Goal: Task Accomplishment & Management: Manage account settings

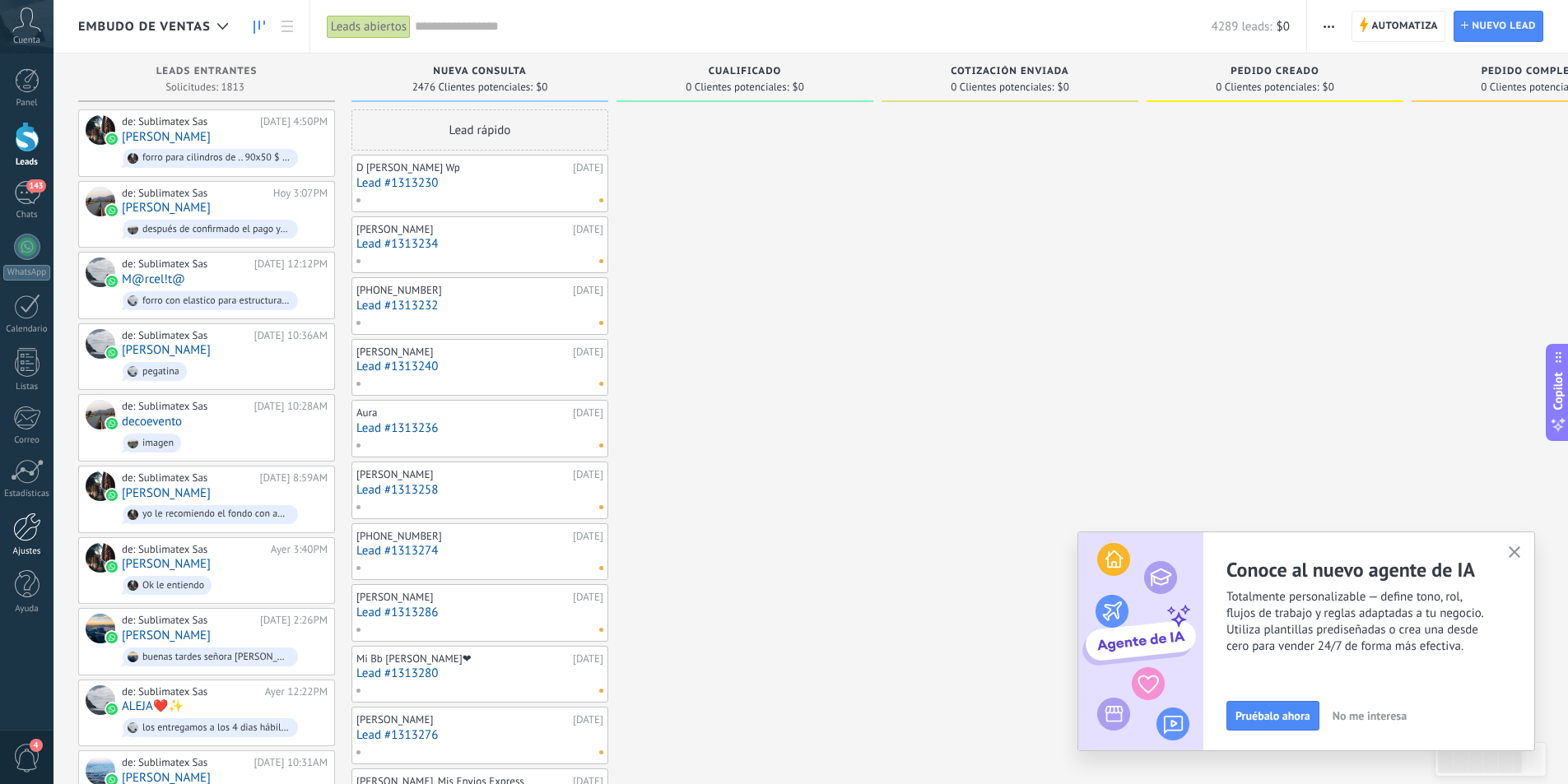
click at [30, 529] on div at bounding box center [27, 527] width 28 height 29
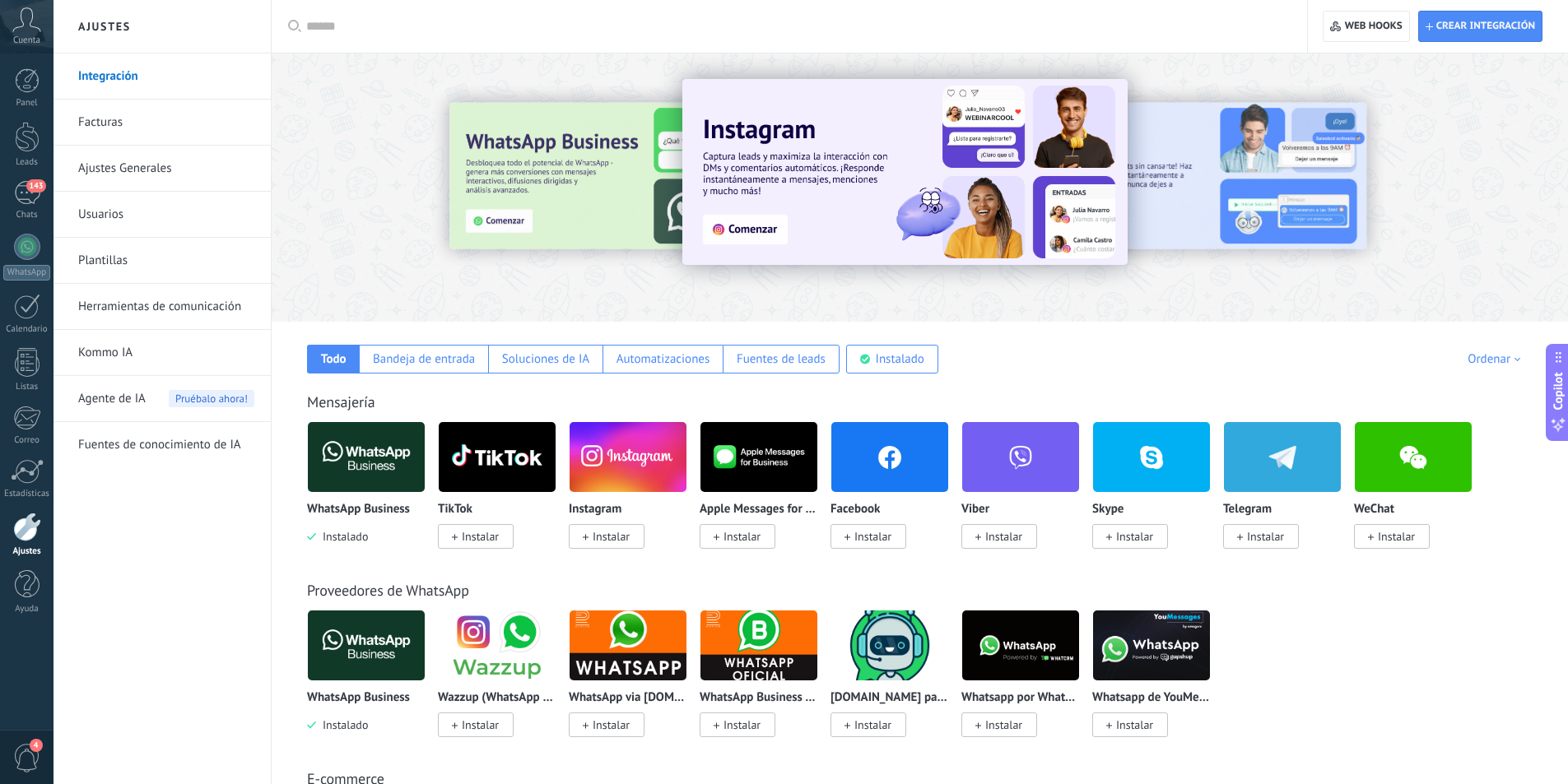
click at [208, 305] on link "Herramientas de comunicación" at bounding box center [166, 306] width 176 height 46
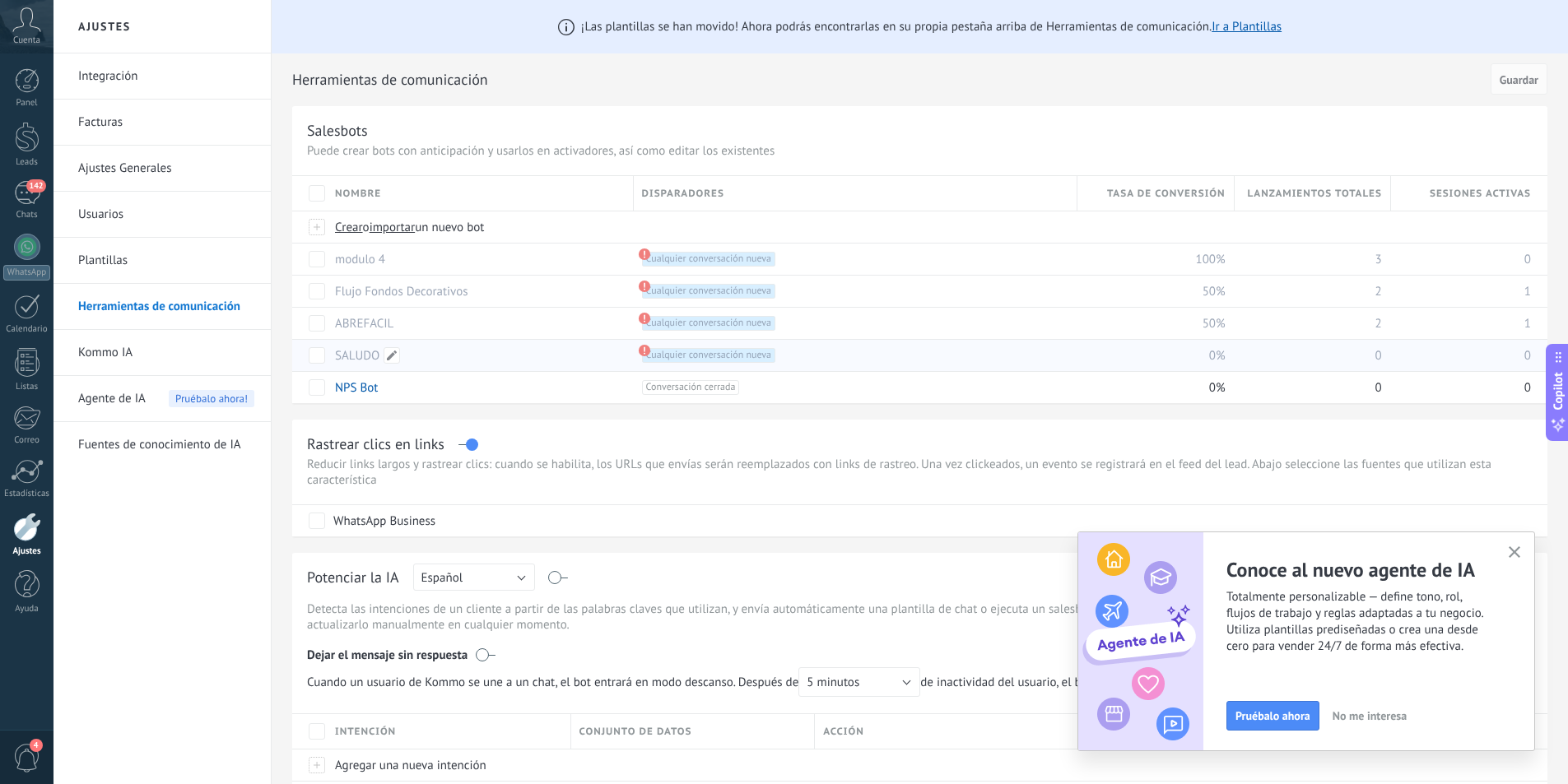
click at [365, 352] on link "SALUDO" at bounding box center [357, 355] width 45 height 16
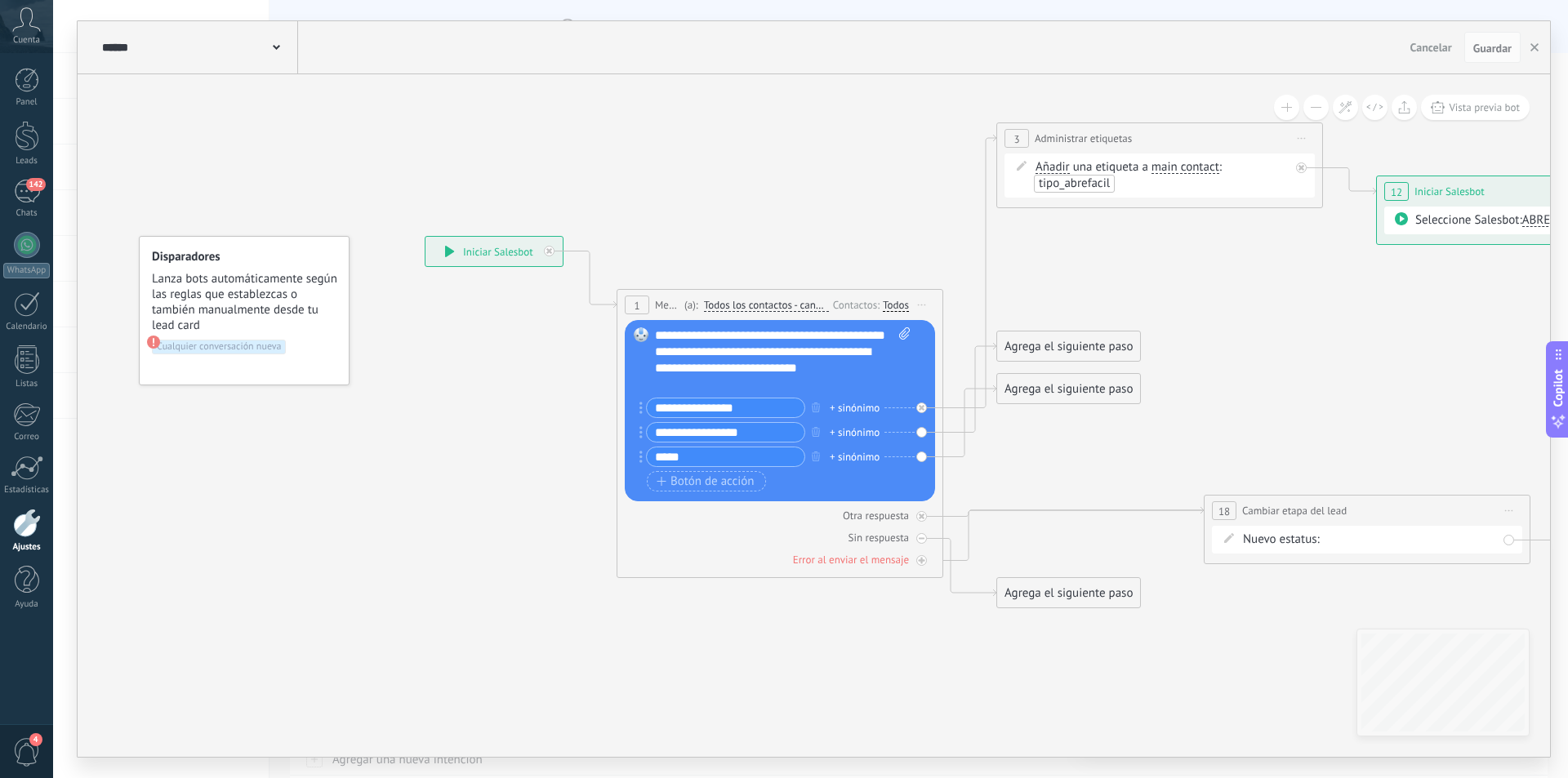
click at [690, 408] on input "**********" at bounding box center [725, 408] width 157 height 18
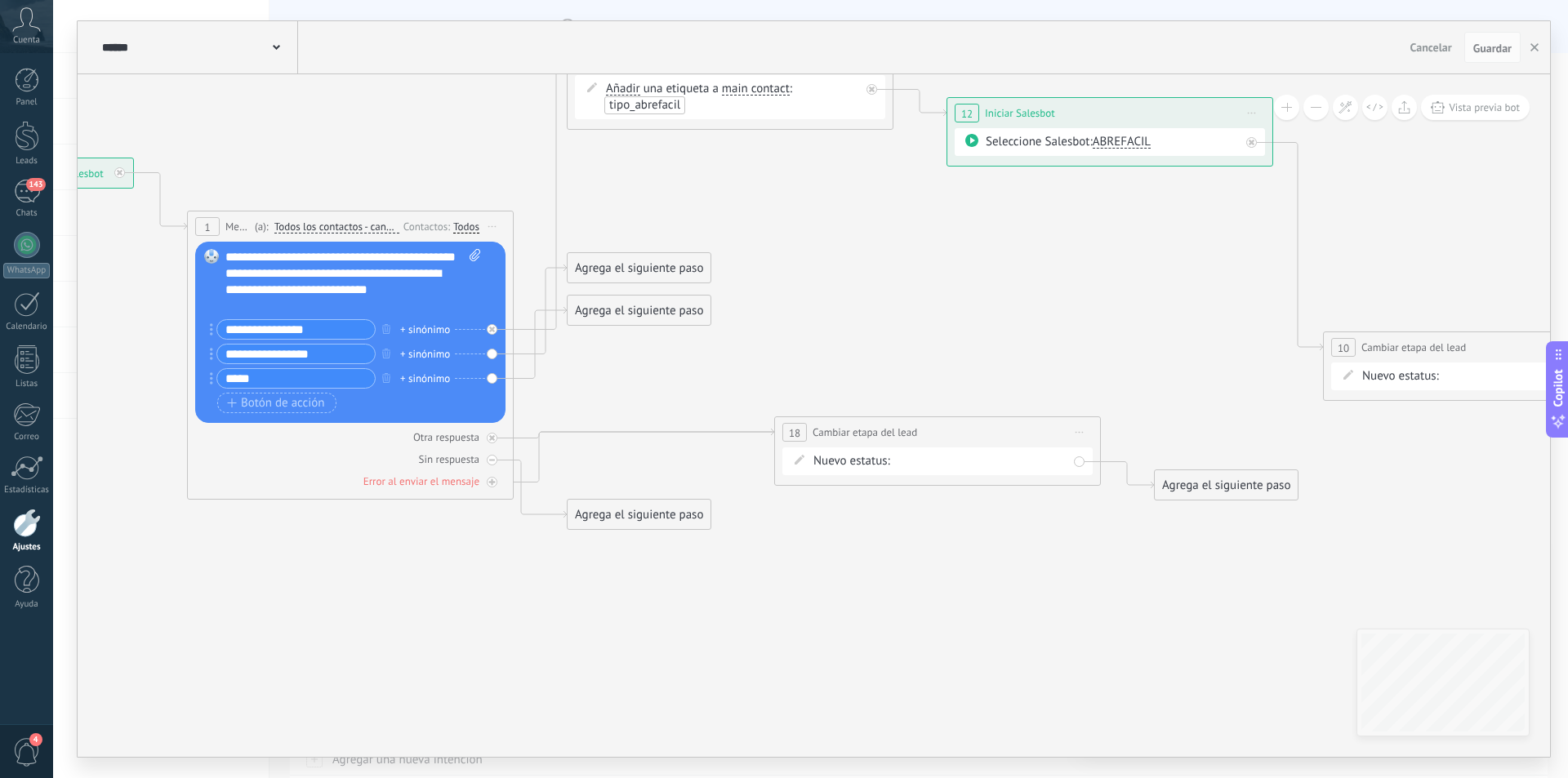
drag, startPoint x: 869, startPoint y: 657, endPoint x: 442, endPoint y: 580, distance: 433.9
click at [442, 580] on icon at bounding box center [894, 286] width 2613 height 1302
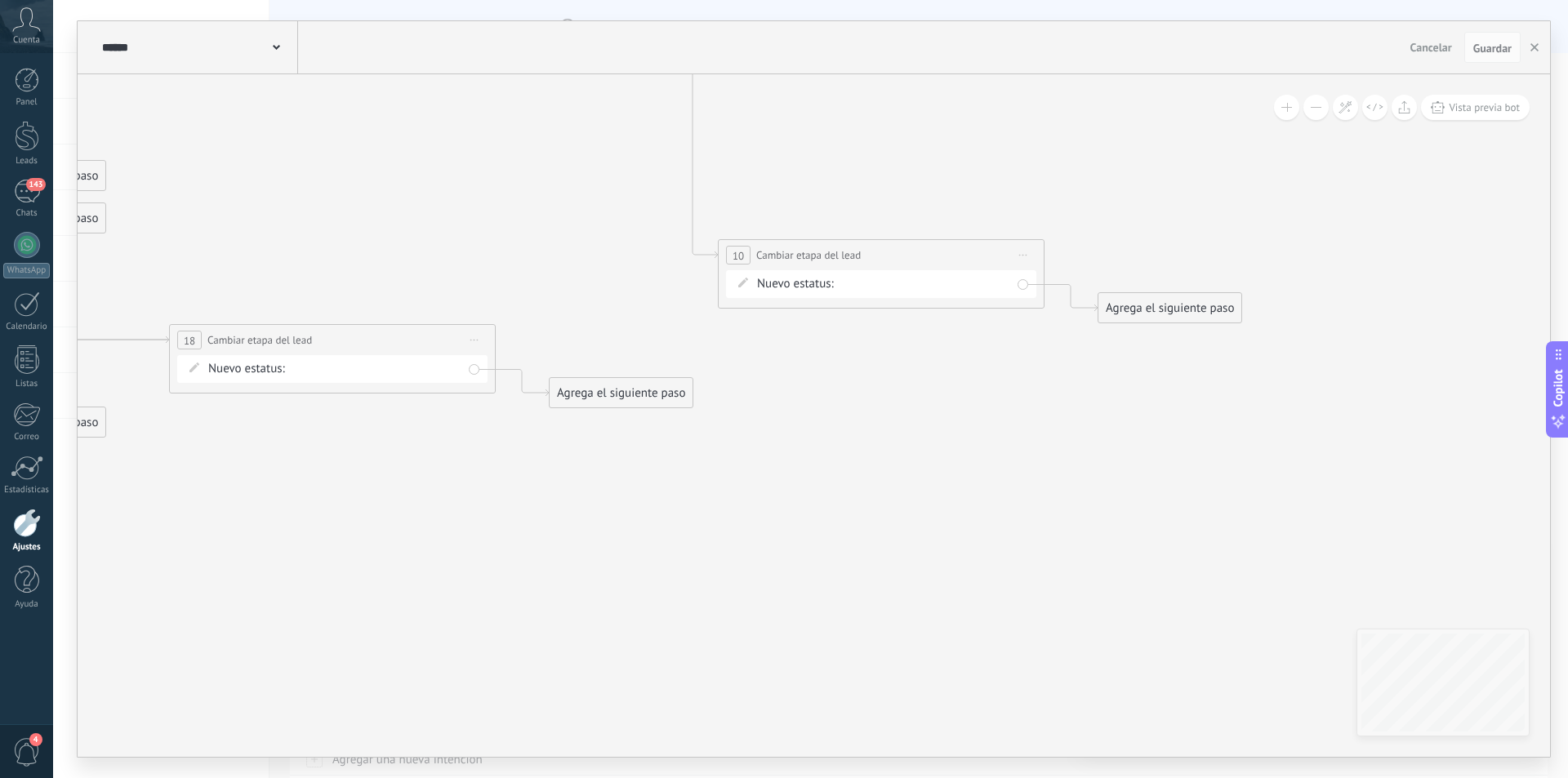
drag, startPoint x: 1098, startPoint y: 579, endPoint x: 569, endPoint y: 512, distance: 533.2
click at [467, 482] on icon at bounding box center [288, 194] width 2613 height 1302
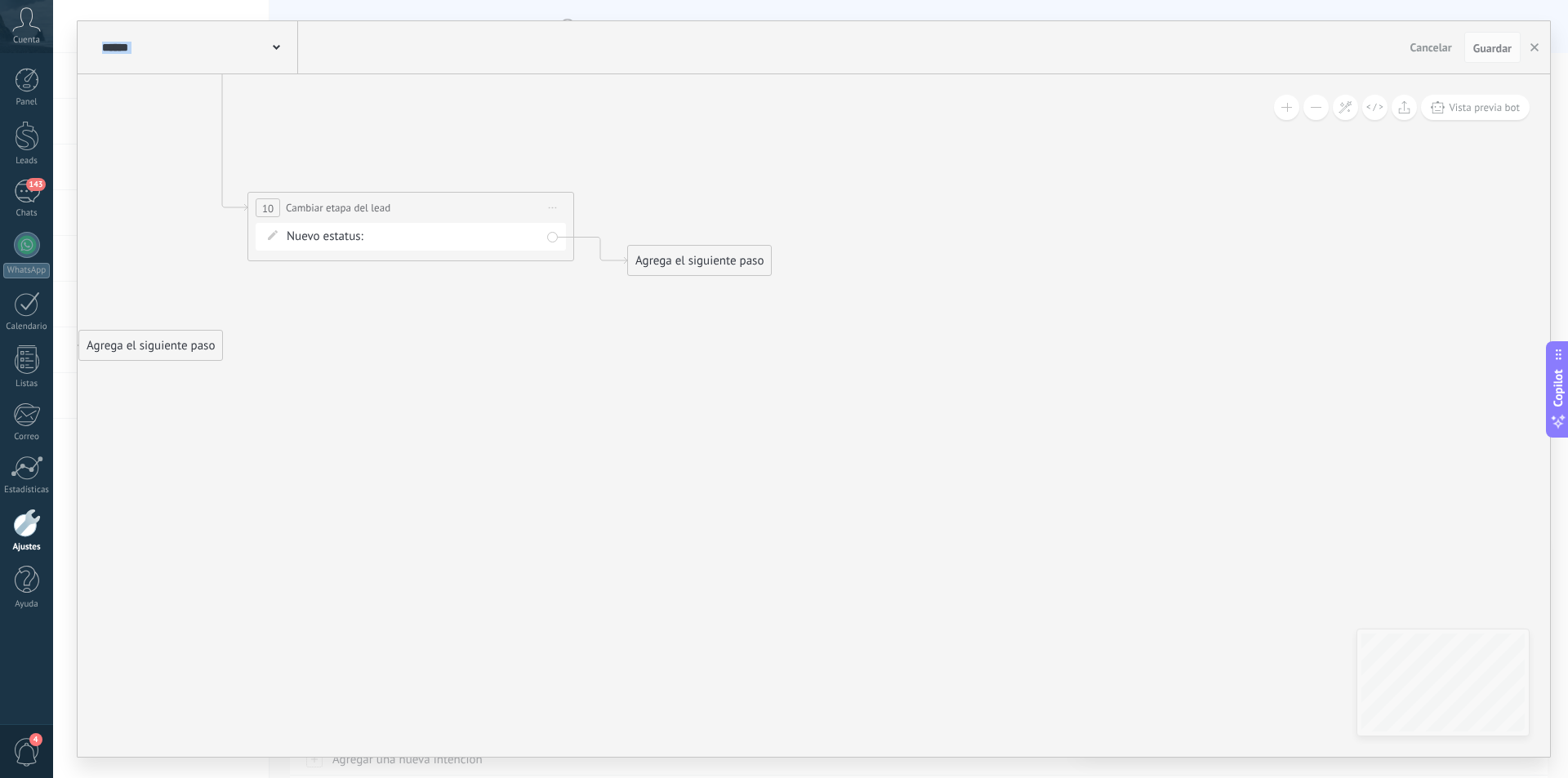
drag, startPoint x: 1231, startPoint y: 548, endPoint x: 869, endPoint y: 513, distance: 363.7
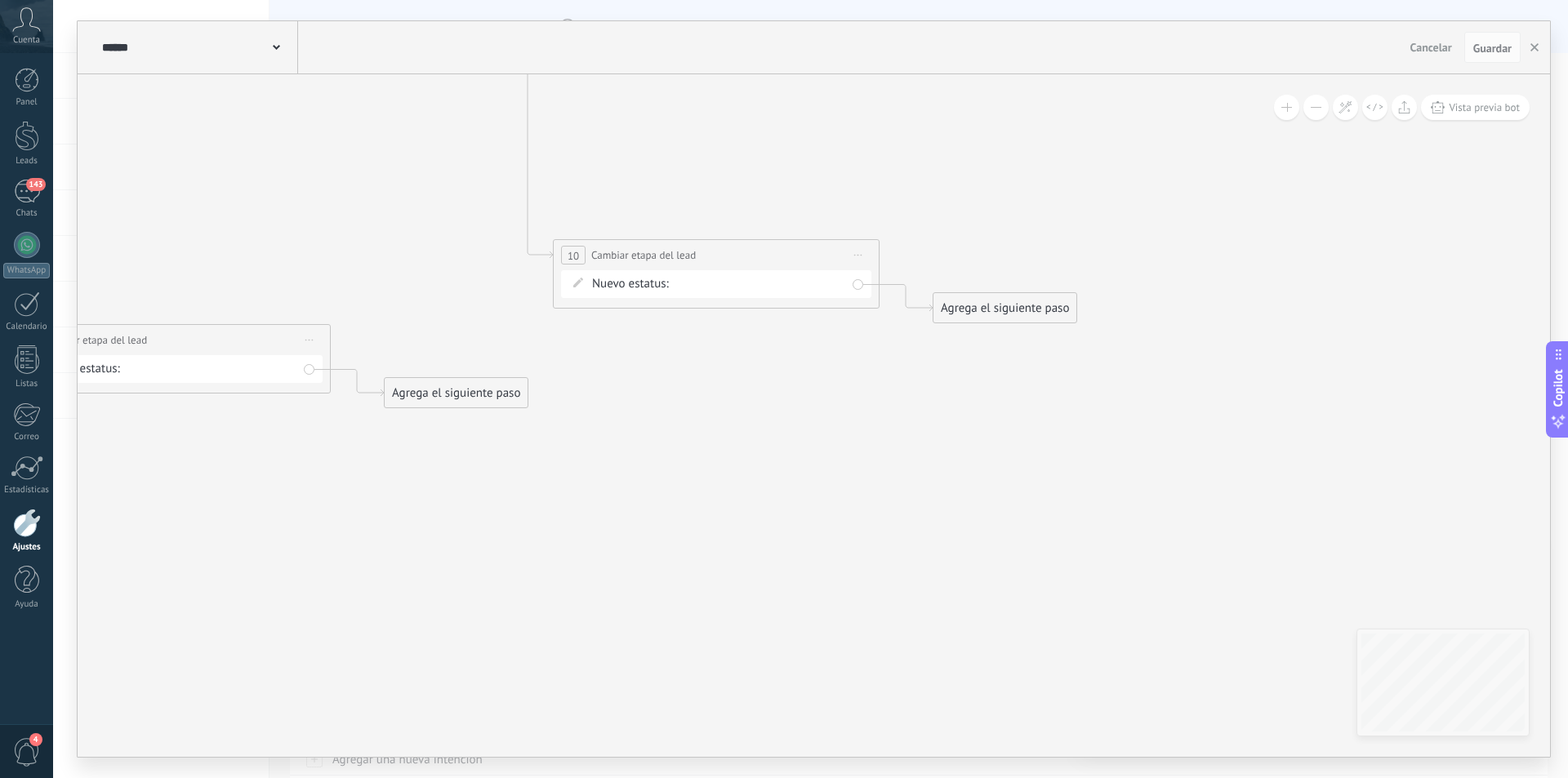
drag, startPoint x: 653, startPoint y: 483, endPoint x: 1280, endPoint y: 545, distance: 630.1
click at [1430, 549] on icon at bounding box center [123, 194] width 2613 height 1302
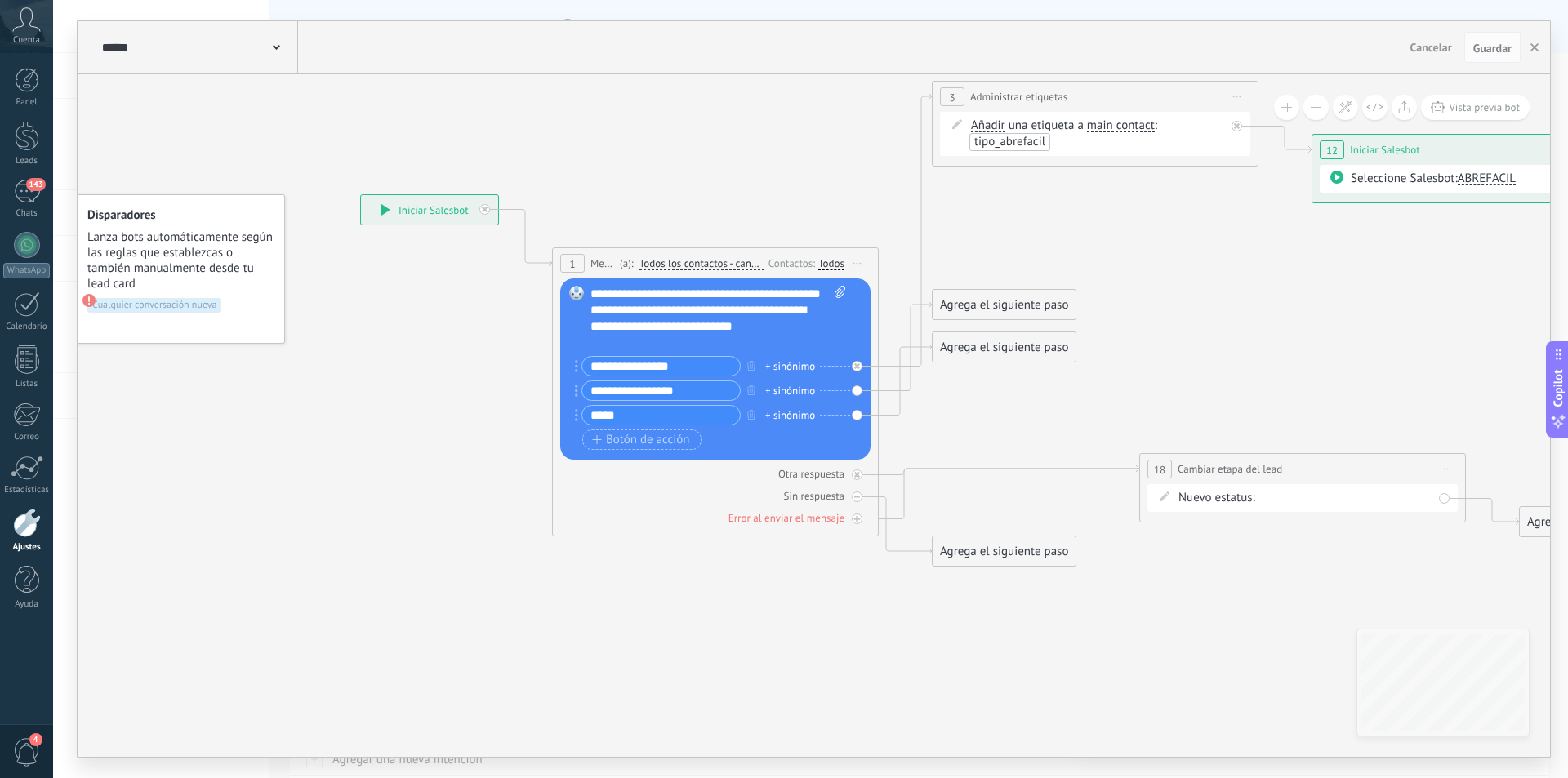
drag, startPoint x: 1070, startPoint y: 570, endPoint x: 1419, endPoint y: 620, distance: 352.6
click at [1419, 620] on icon at bounding box center [1258, 323] width 2613 height 1302
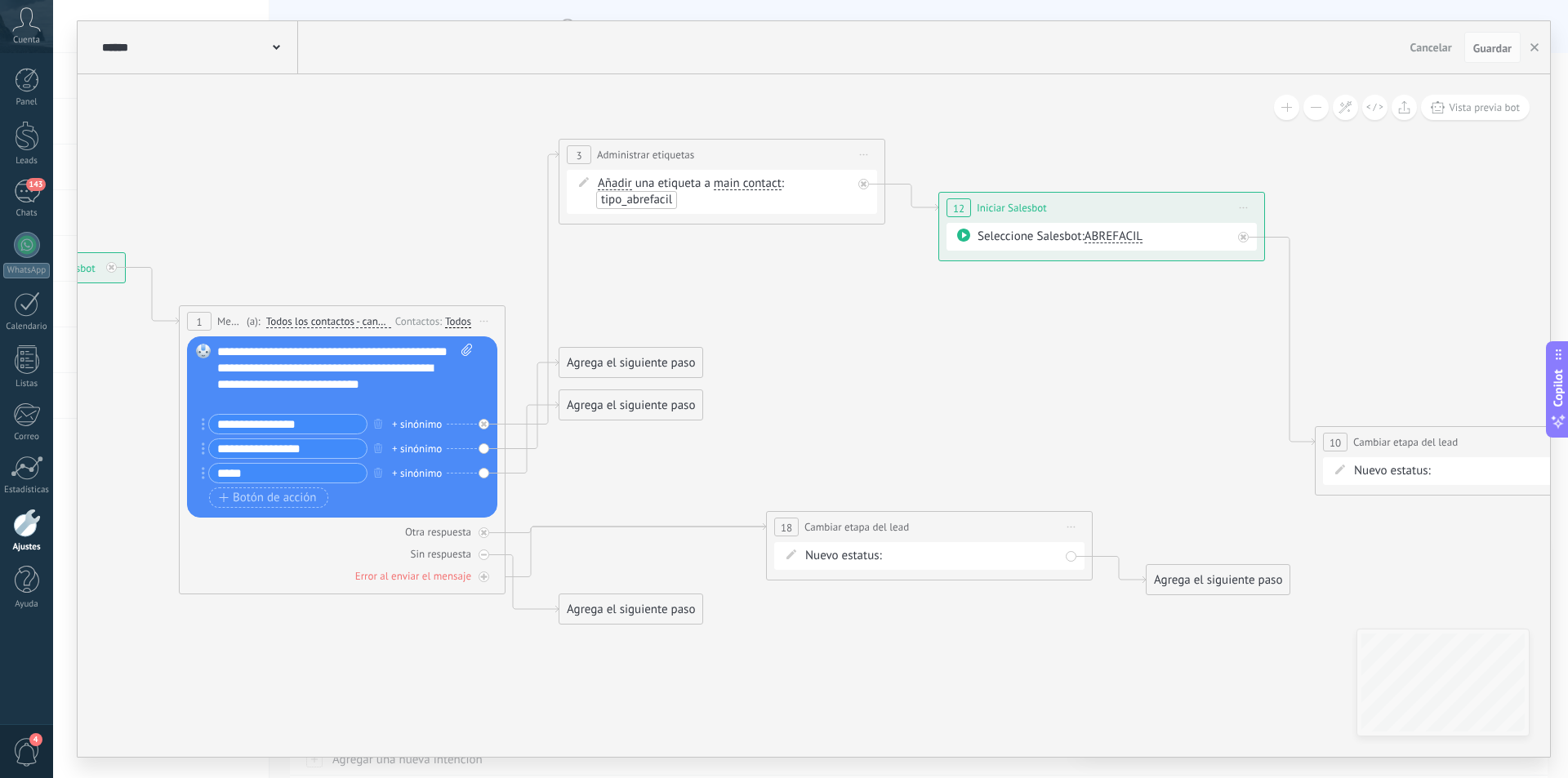
drag, startPoint x: 1209, startPoint y: 325, endPoint x: 784, endPoint y: 358, distance: 426.3
click at [789, 363] on icon at bounding box center [885, 381] width 2613 height 1302
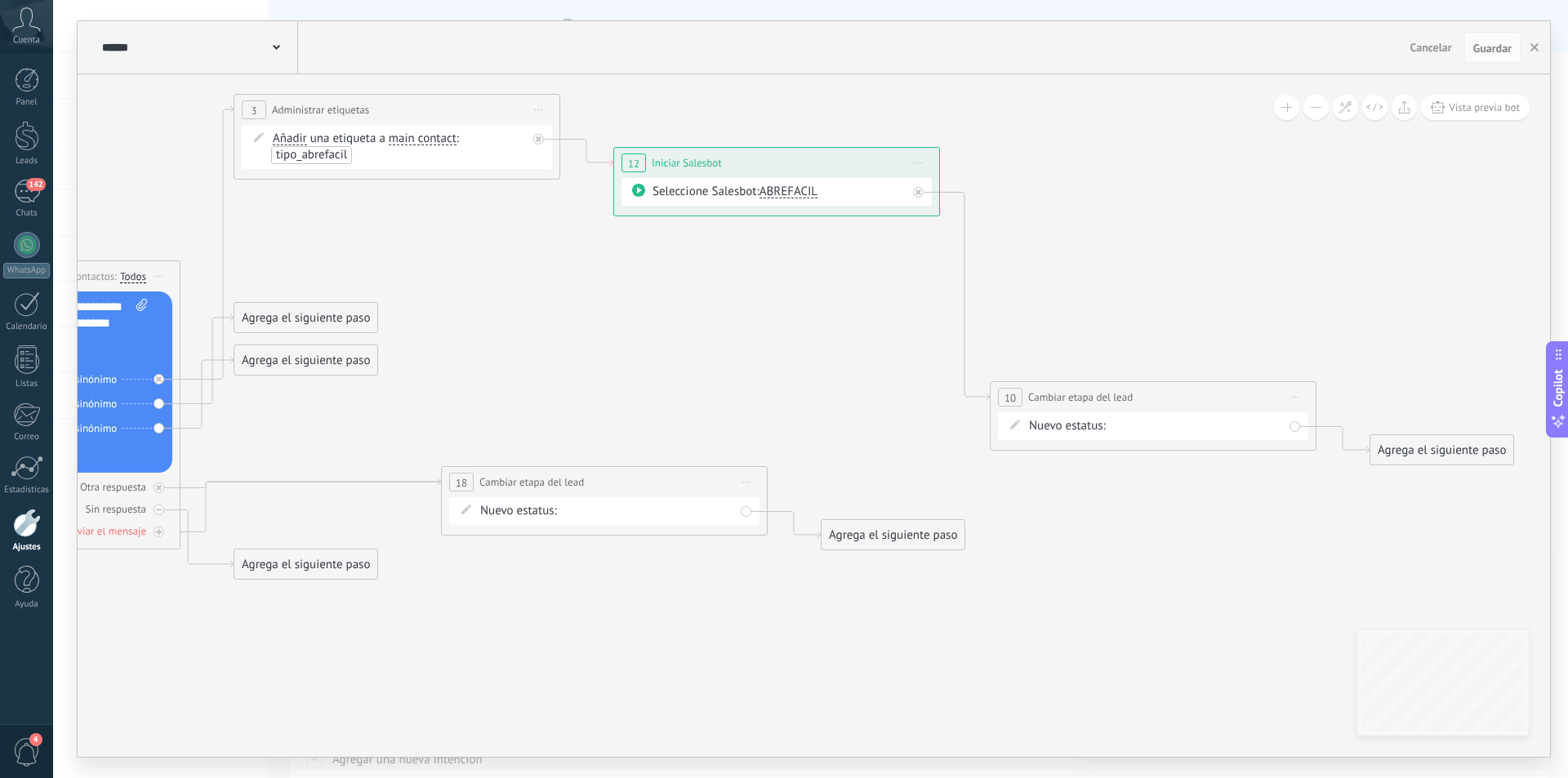
drag, startPoint x: 853, startPoint y: 322, endPoint x: 684, endPoint y: 326, distance: 169.0
click at [684, 326] on icon at bounding box center [560, 337] width 2613 height 1302
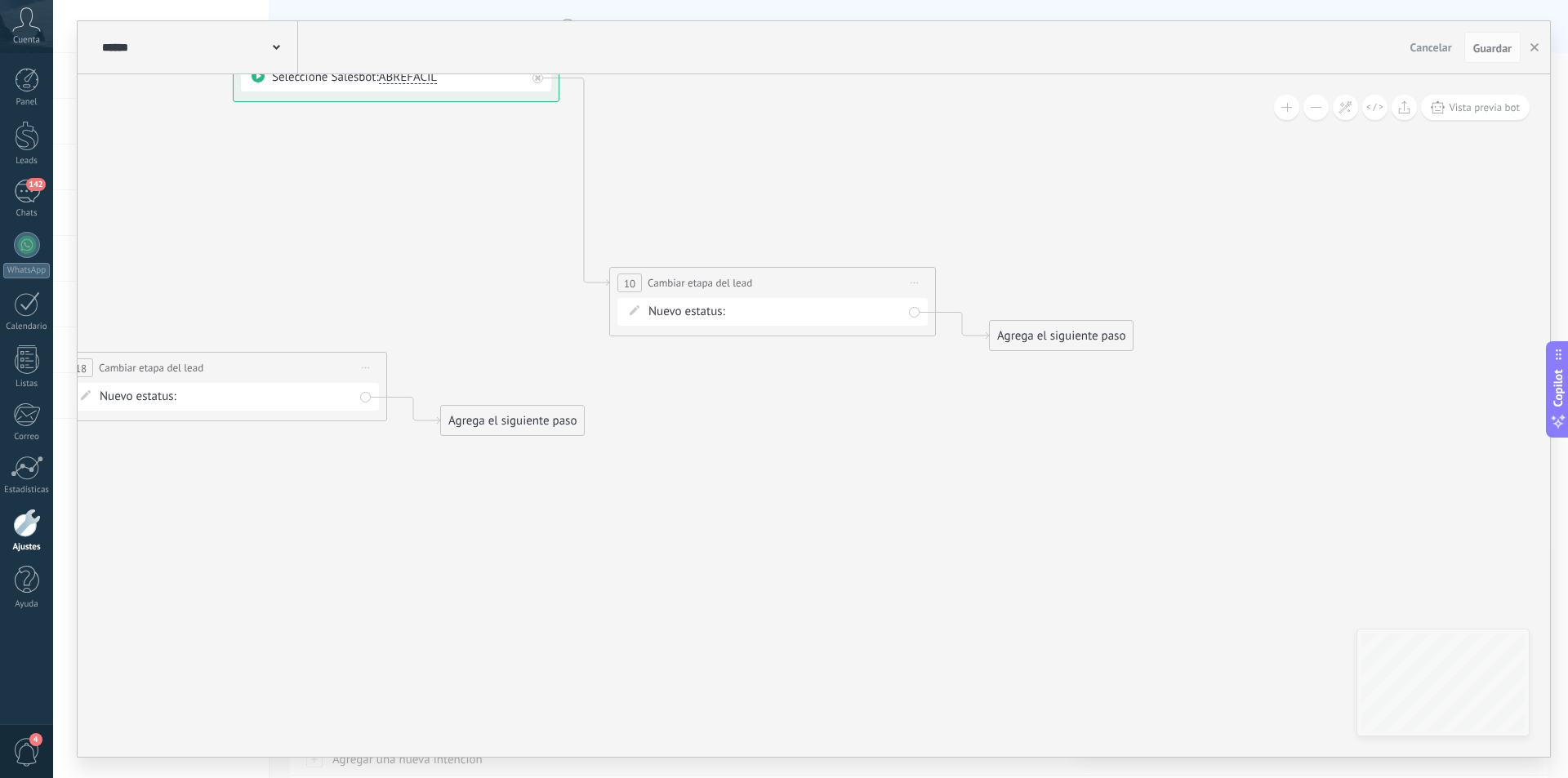
drag, startPoint x: 1153, startPoint y: 564, endPoint x: 778, endPoint y: 356, distance: 428.8
click at [777, 448] on icon at bounding box center [179, 222] width 2613 height 1302
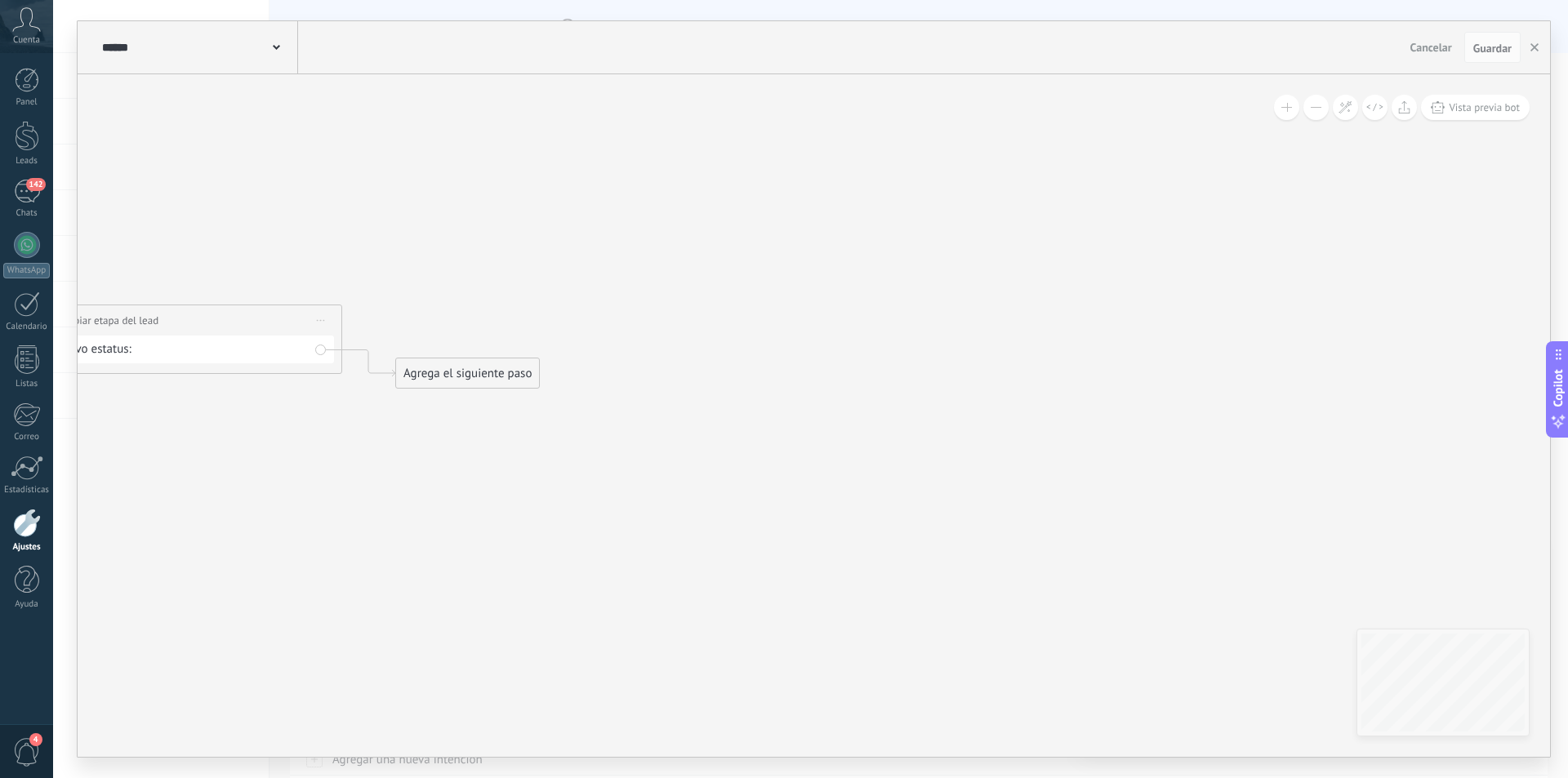
drag, startPoint x: 973, startPoint y: 434, endPoint x: 559, endPoint y: 441, distance: 414.1
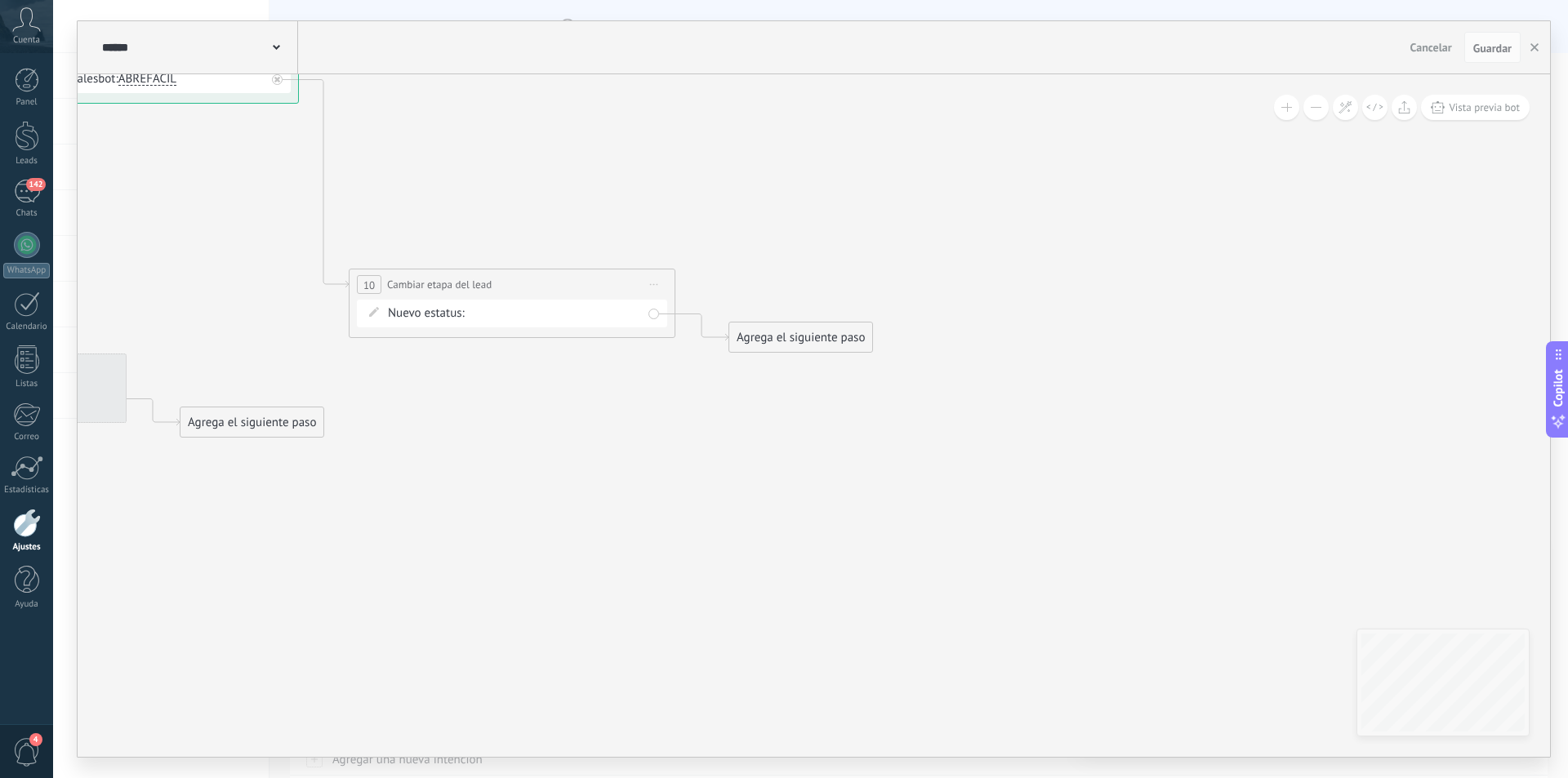
drag, startPoint x: 675, startPoint y: 504, endPoint x: 1249, endPoint y: 432, distance: 578.5
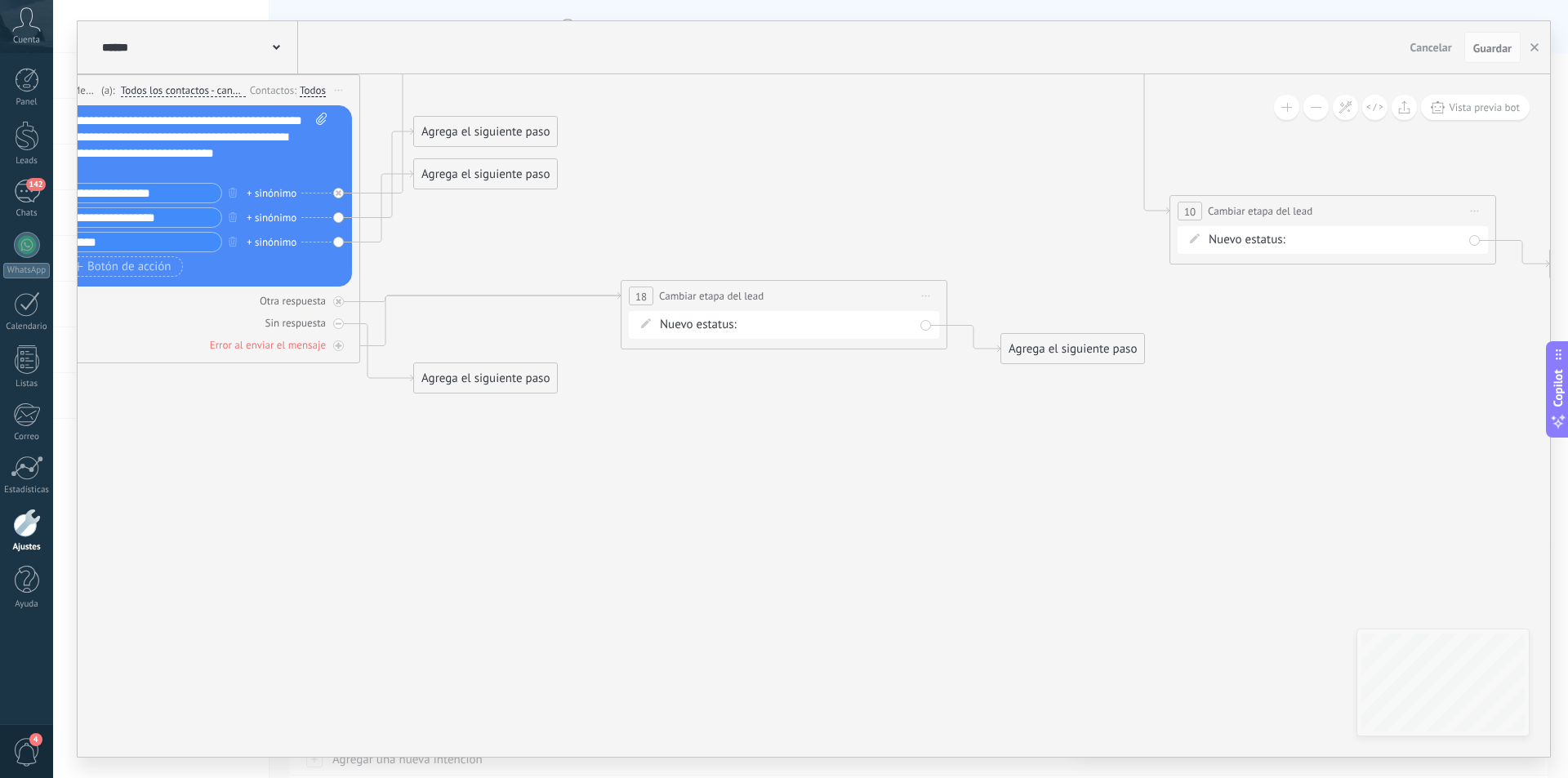
drag, startPoint x: 713, startPoint y: 464, endPoint x: 1200, endPoint y: 461, distance: 487.0
click at [1269, 445] on icon at bounding box center [740, 150] width 2613 height 1302
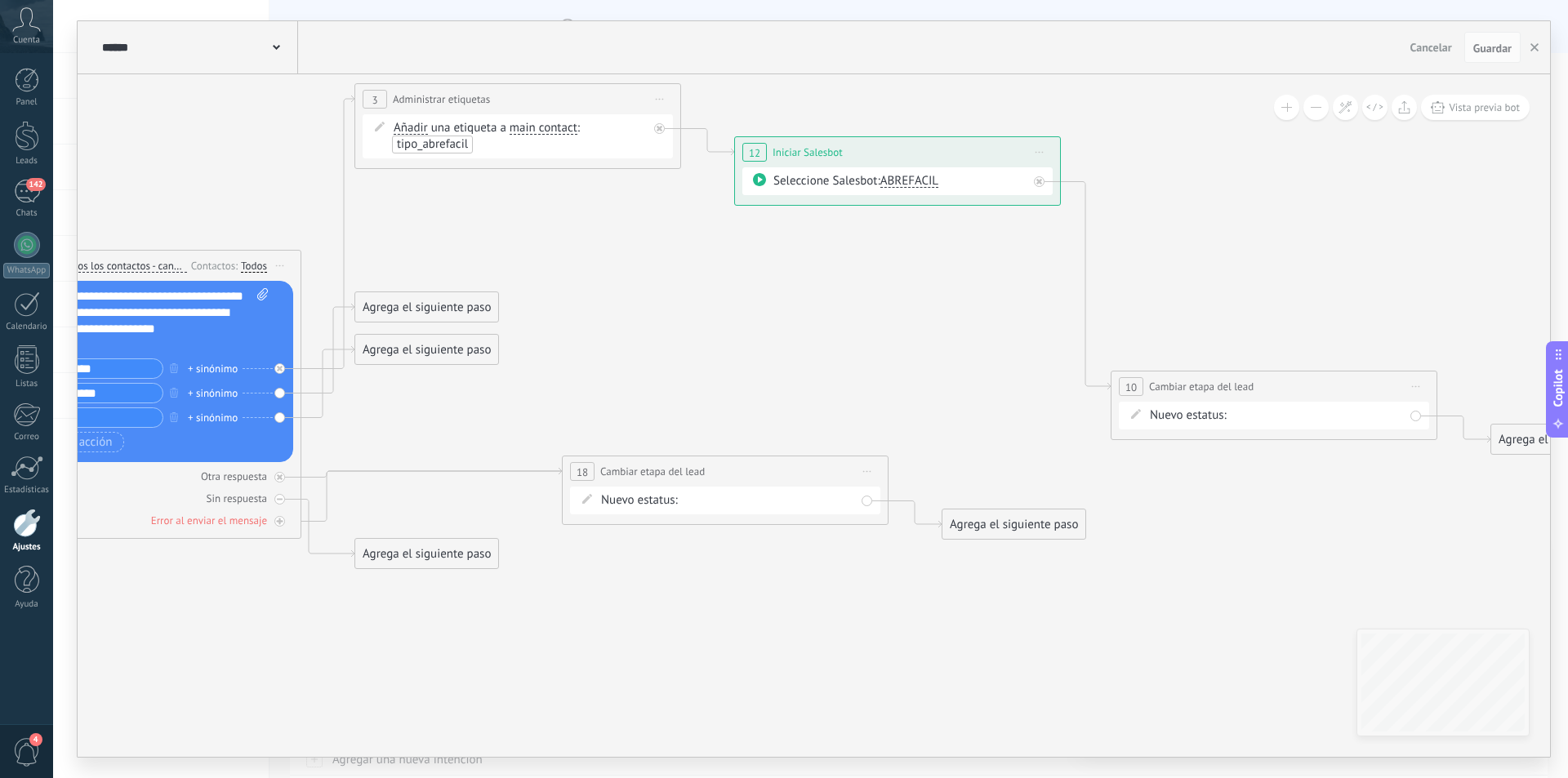
drag, startPoint x: 781, startPoint y: 445, endPoint x: 646, endPoint y: 616, distance: 217.9
click at [647, 617] on icon at bounding box center [681, 326] width 2613 height 1302
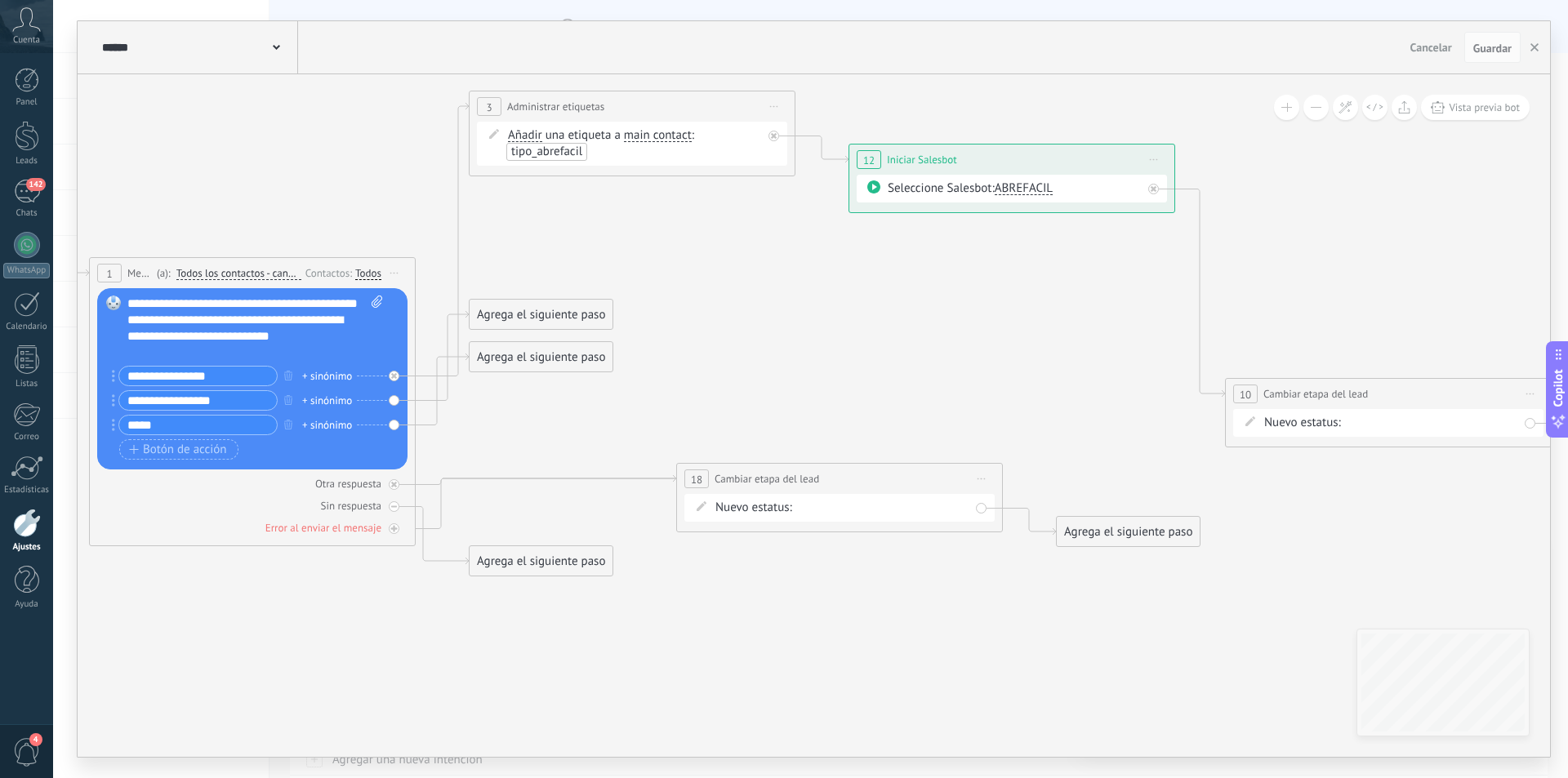
drag, startPoint x: 596, startPoint y: 353, endPoint x: 711, endPoint y: 363, distance: 115.4
click at [711, 363] on icon at bounding box center [796, 333] width 2613 height 1302
click at [276, 50] on span at bounding box center [276, 46] width 8 height 16
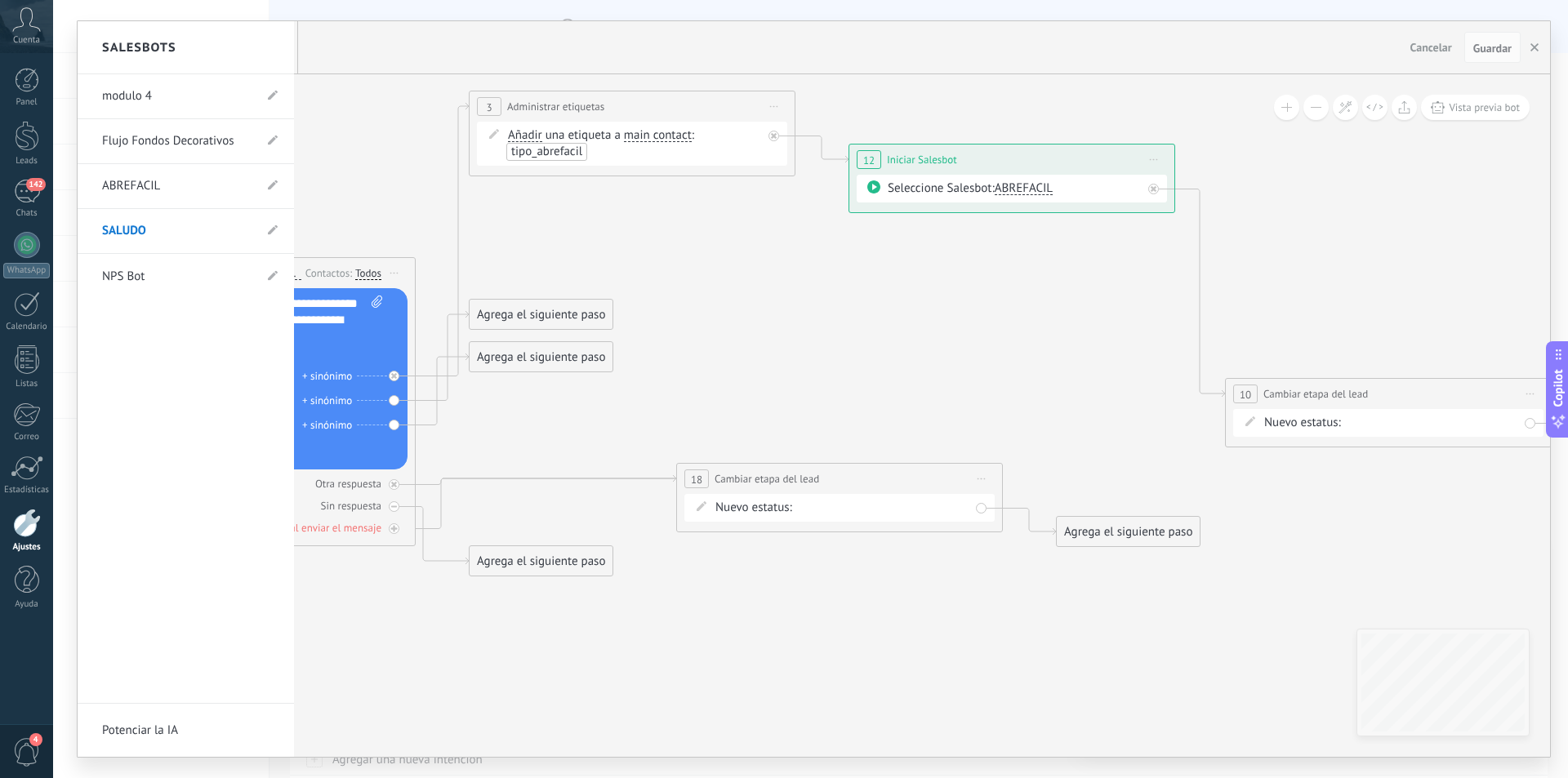
click at [150, 183] on link "ABREFACIL" at bounding box center [178, 186] width 151 height 46
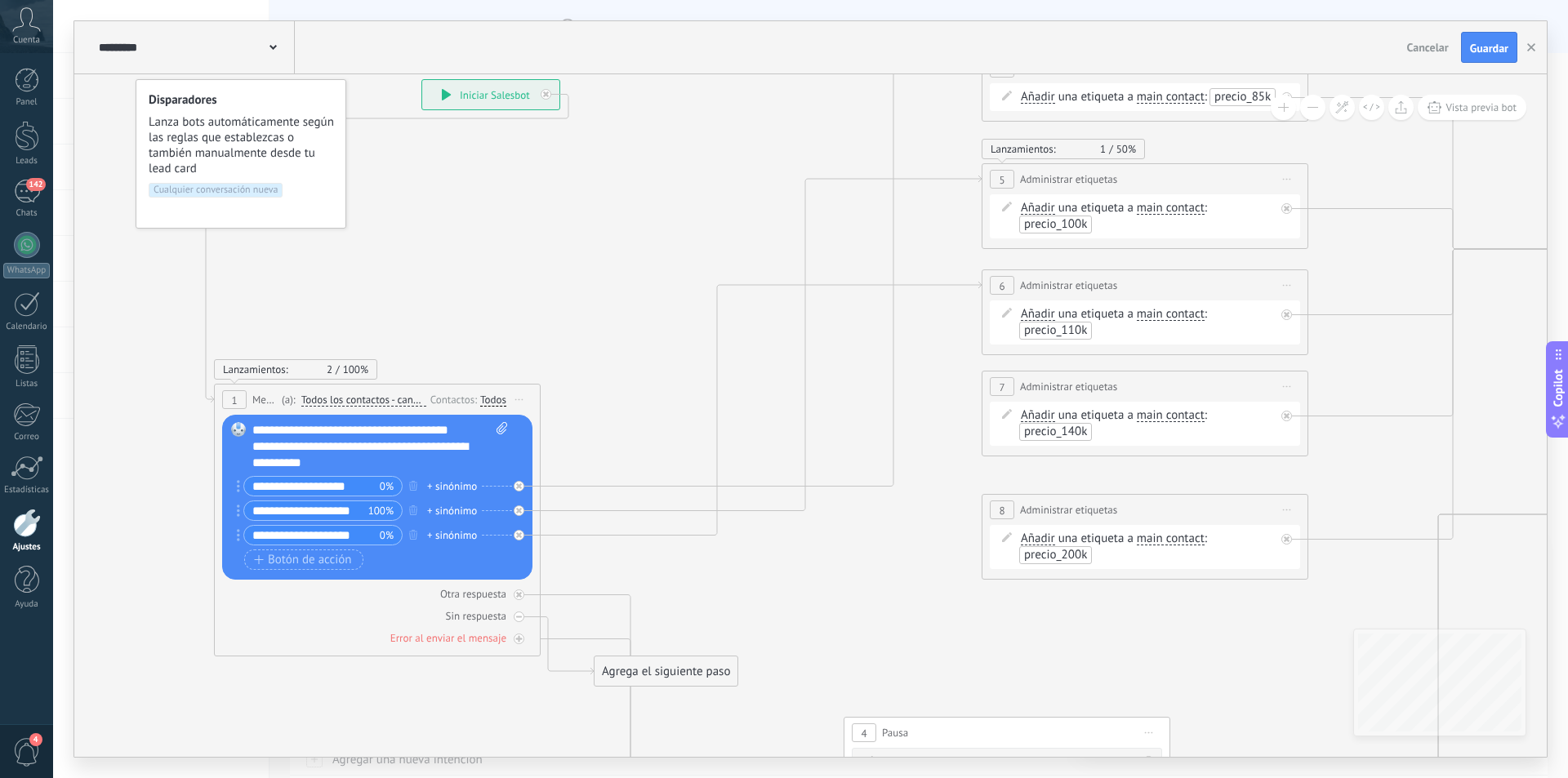
click at [147, 279] on icon at bounding box center [1449, 456] width 3288 height 1623
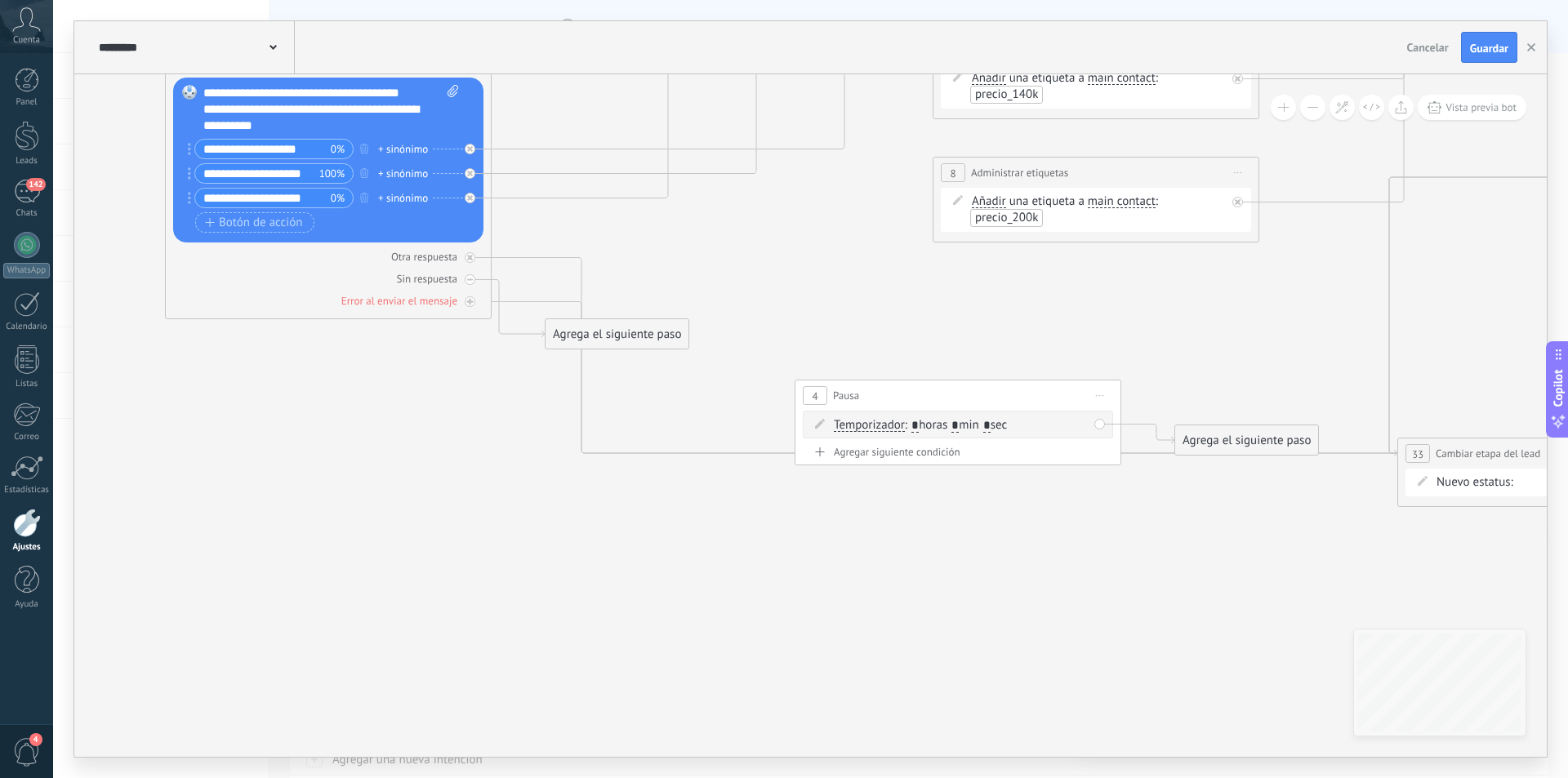
drag, startPoint x: 776, startPoint y: 566, endPoint x: 761, endPoint y: 296, distance: 270.4
click at [761, 296] on icon at bounding box center [1400, 118] width 3288 height 1623
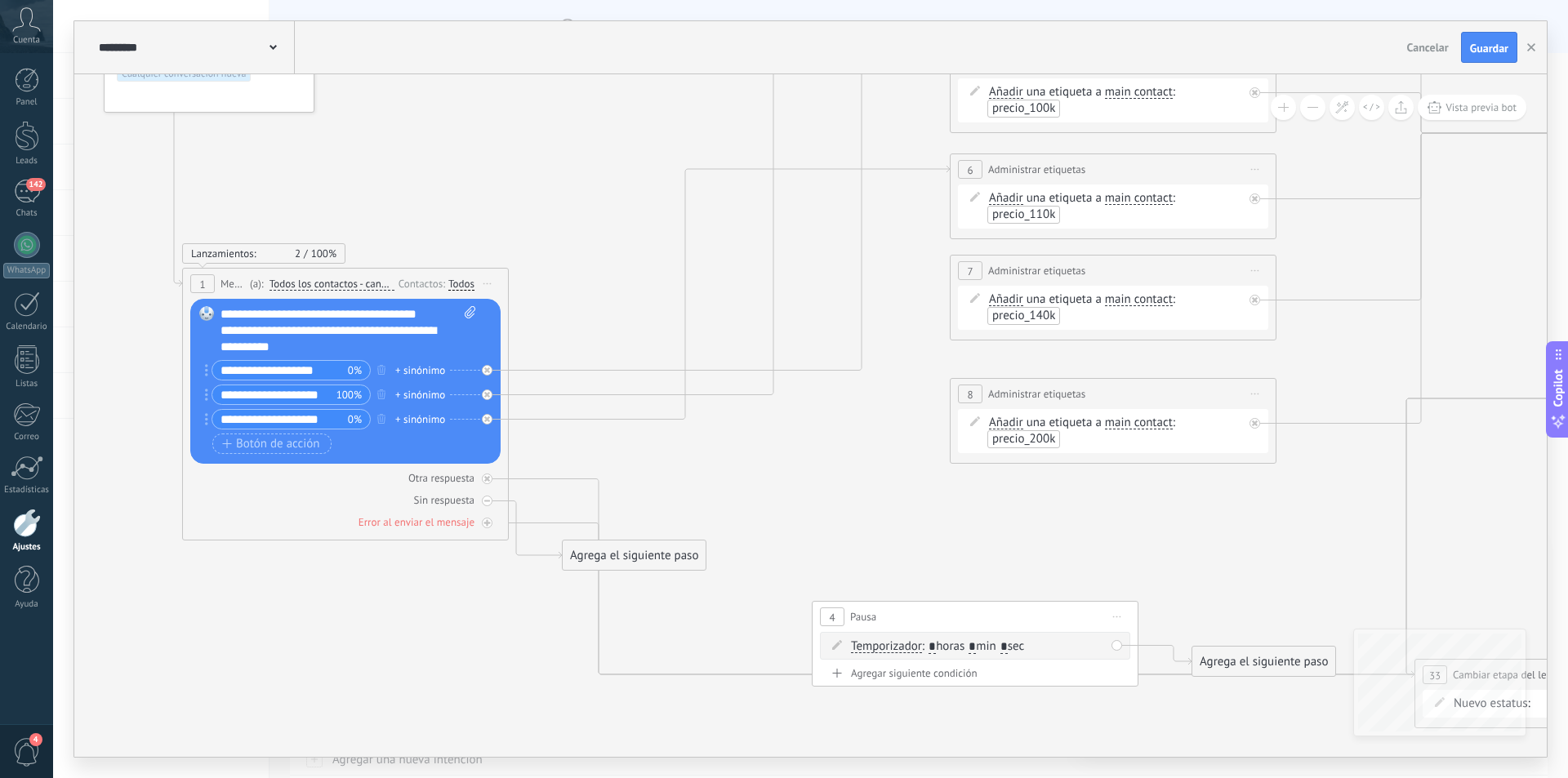
drag, startPoint x: 740, startPoint y: 283, endPoint x: 757, endPoint y: 505, distance: 222.6
click at [757, 505] on icon at bounding box center [1417, 339] width 3288 height 1623
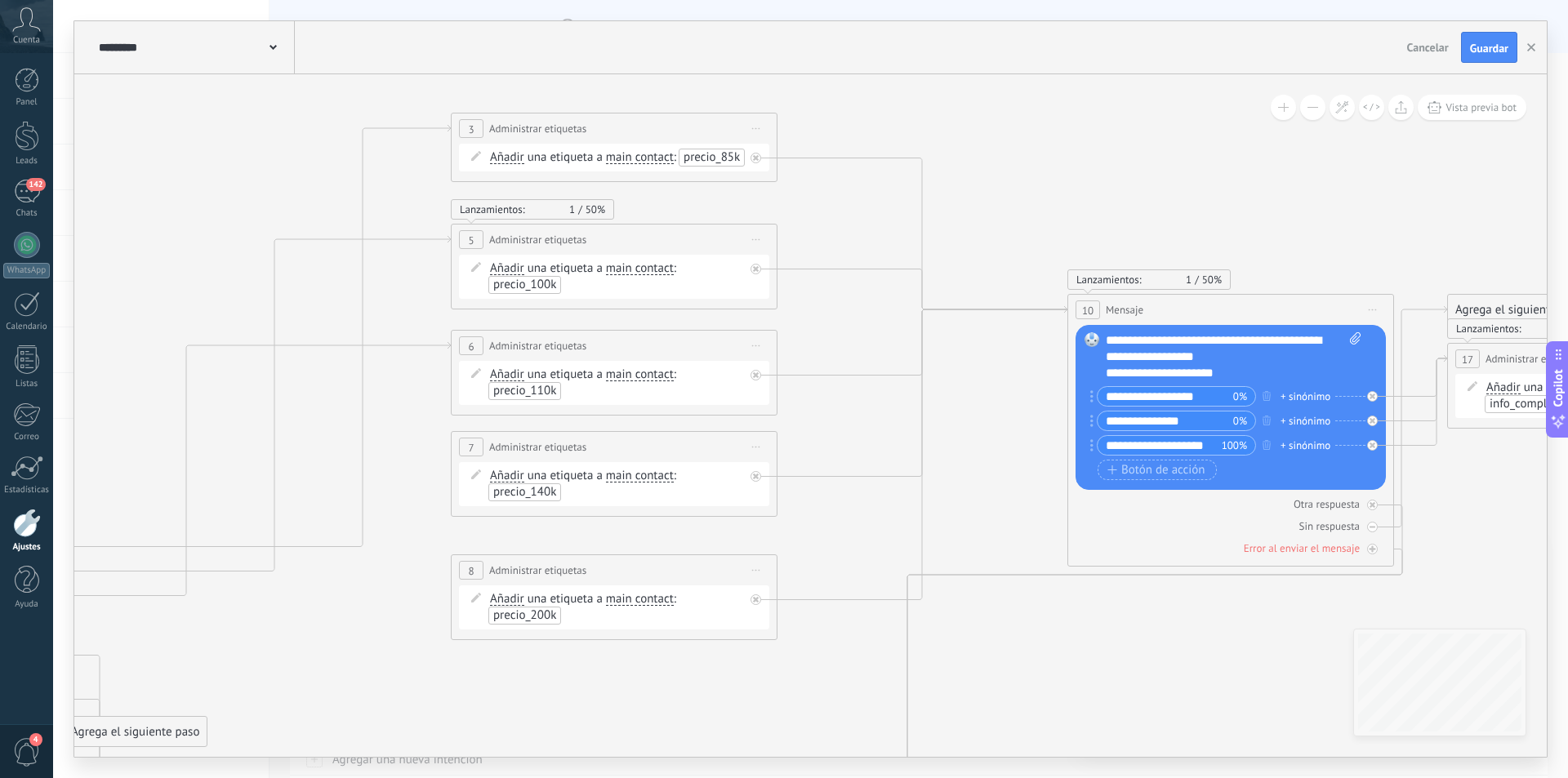
drag, startPoint x: 676, startPoint y: 423, endPoint x: 300, endPoint y: 606, distance: 418.2
click at [300, 606] on icon at bounding box center [918, 516] width 3288 height 1623
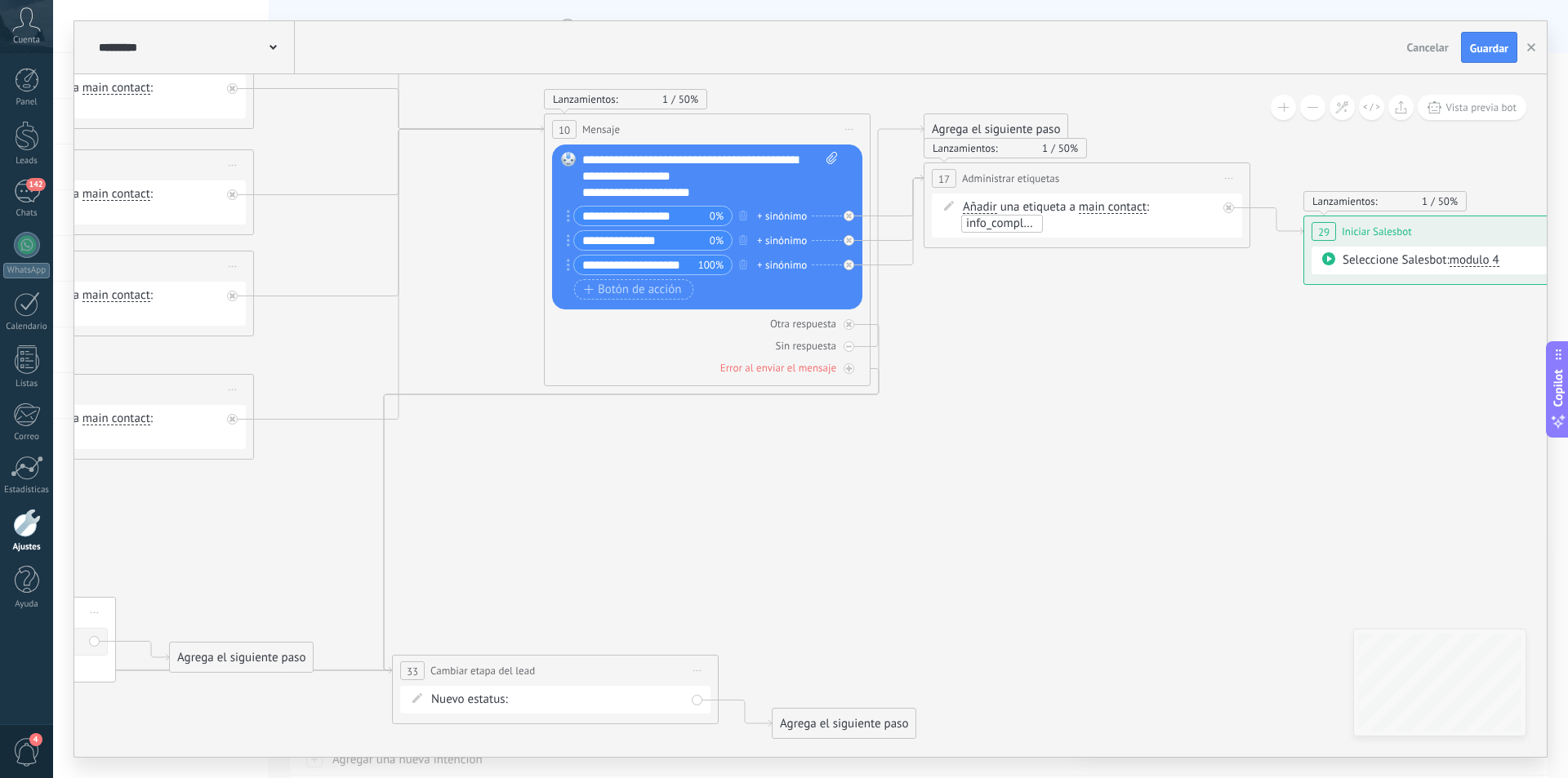
drag, startPoint x: 869, startPoint y: 676, endPoint x: 346, endPoint y: 496, distance: 553.1
click at [346, 496] on icon at bounding box center [466, 336] width 3429 height 1623
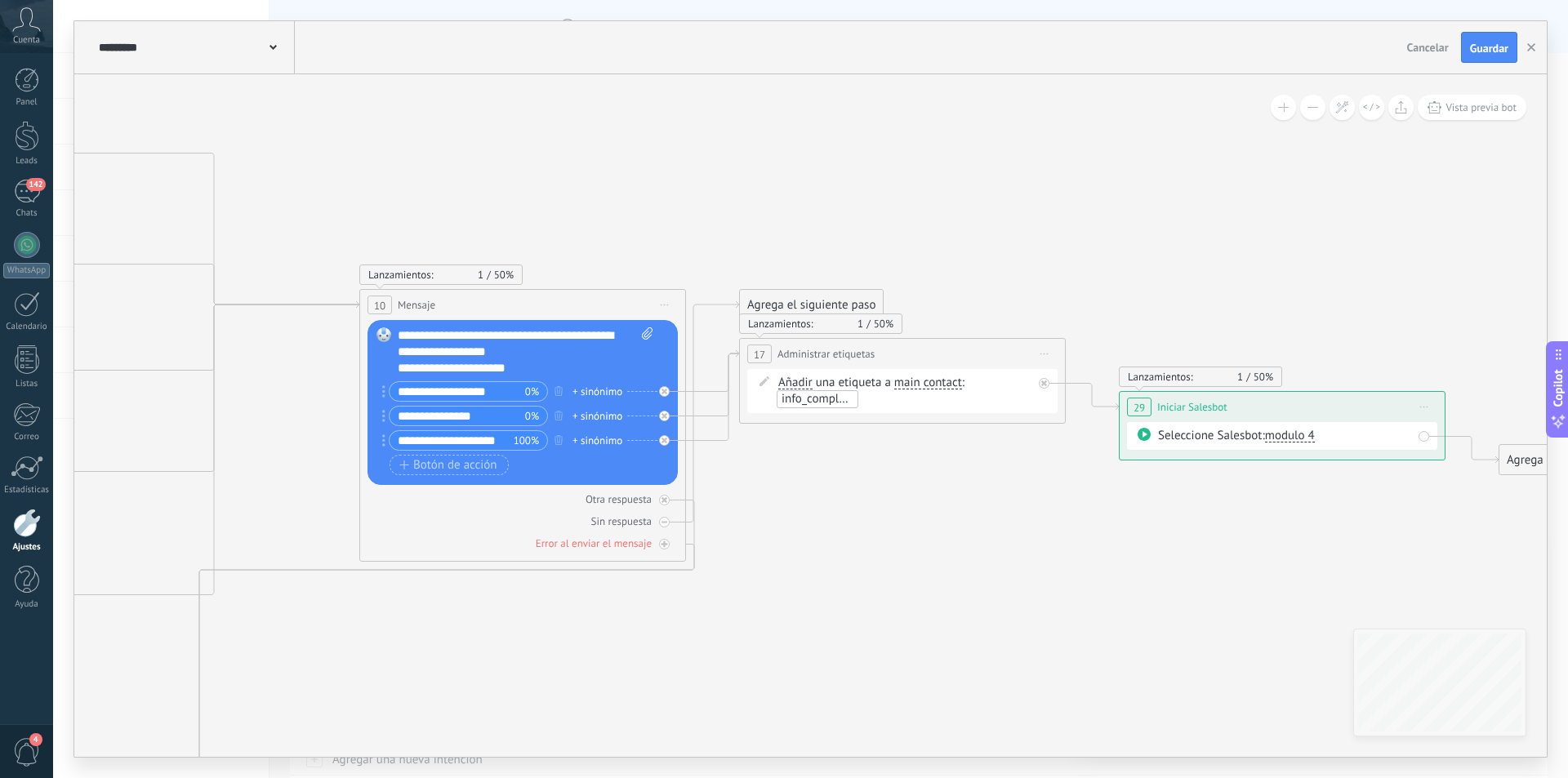
drag, startPoint x: 904, startPoint y: 490, endPoint x: 726, endPoint y: 662, distance: 247.5
click at [726, 662] on icon at bounding box center [281, 511] width 3429 height 1623
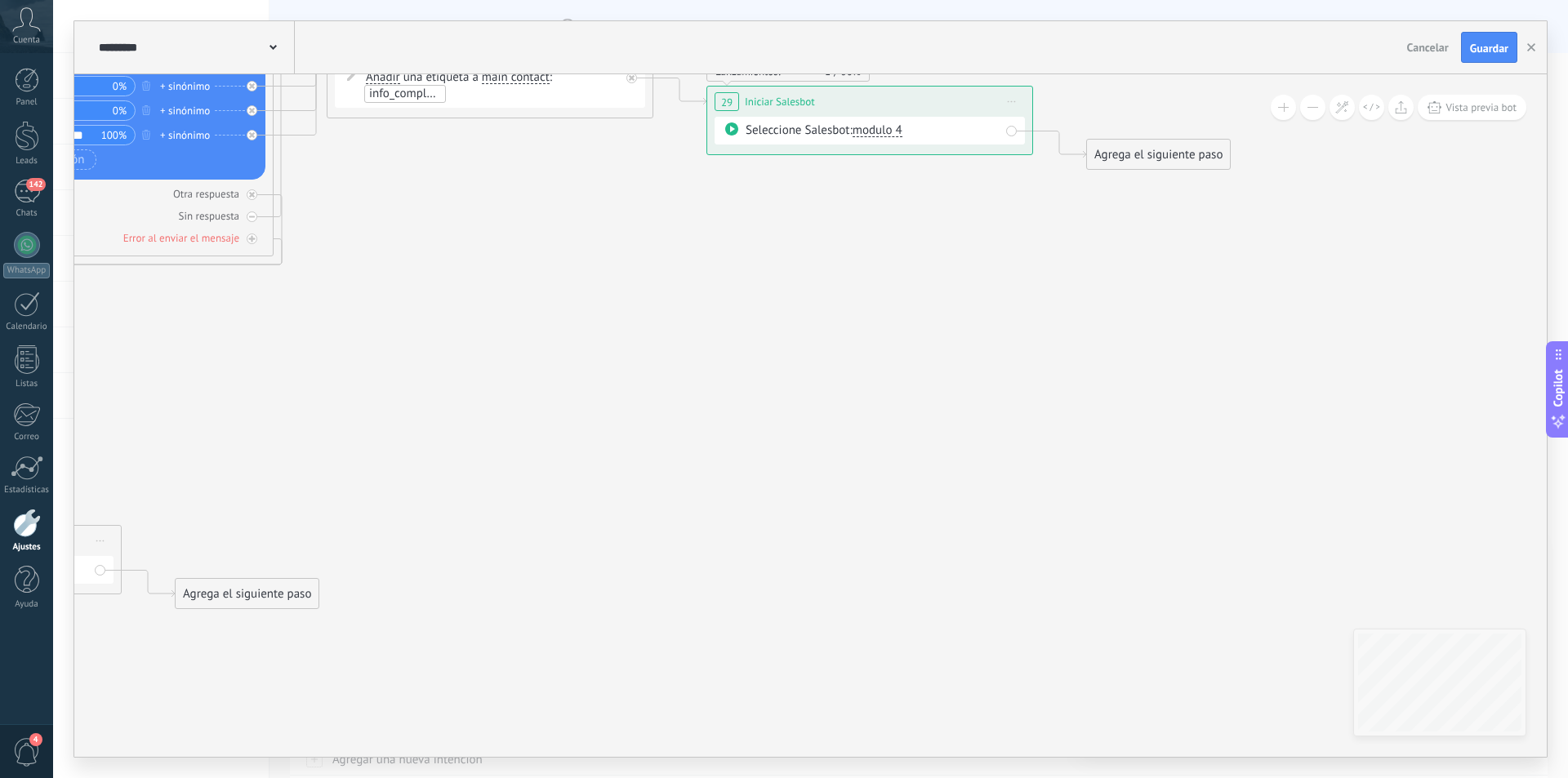
drag, startPoint x: 952, startPoint y: 523, endPoint x: 647, endPoint y: 204, distance: 441.3
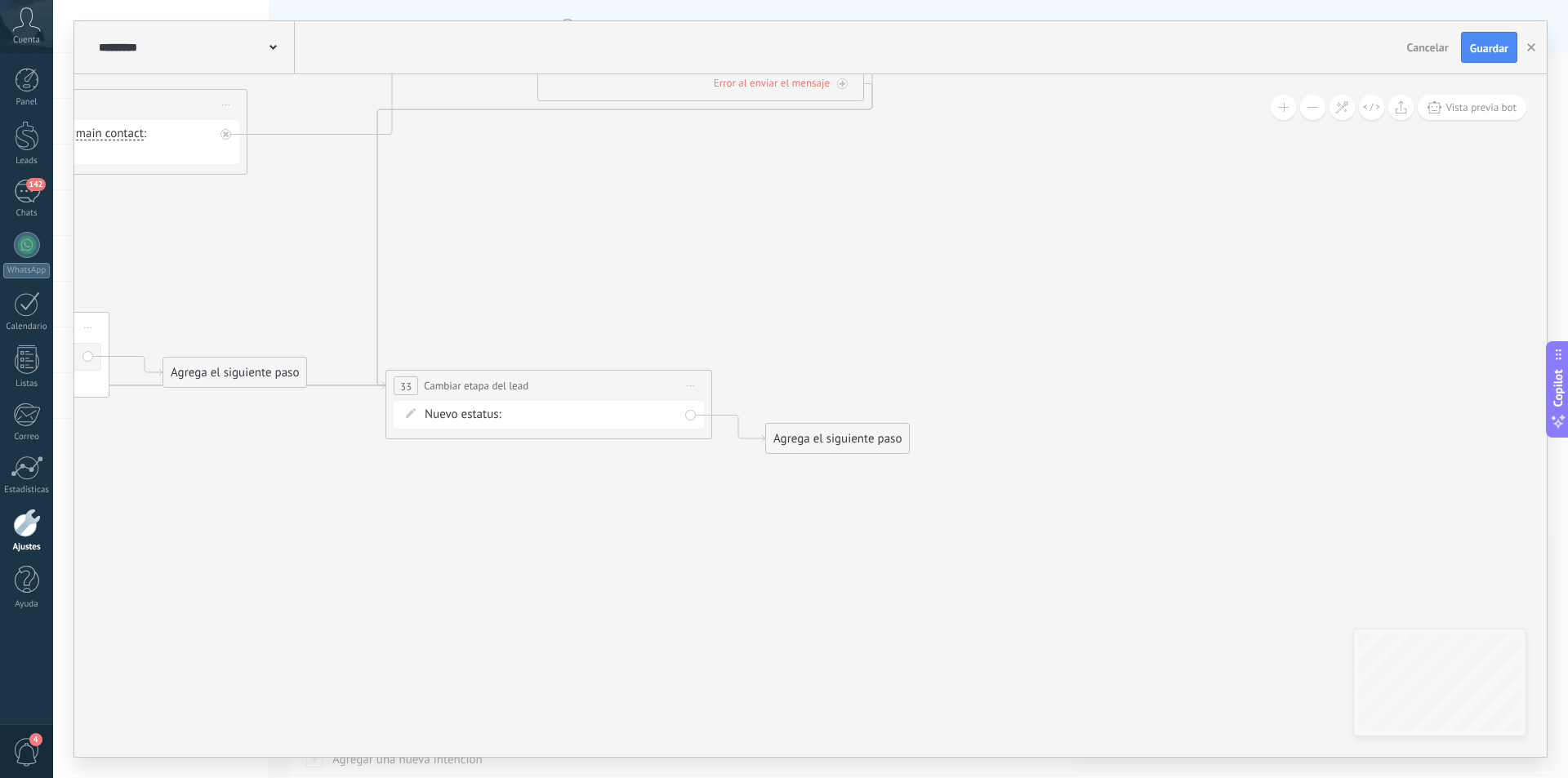
drag, startPoint x: 707, startPoint y: 409, endPoint x: 1163, endPoint y: 262, distance: 479.1
click at [1163, 262] on icon at bounding box center [459, 50] width 3429 height 1623
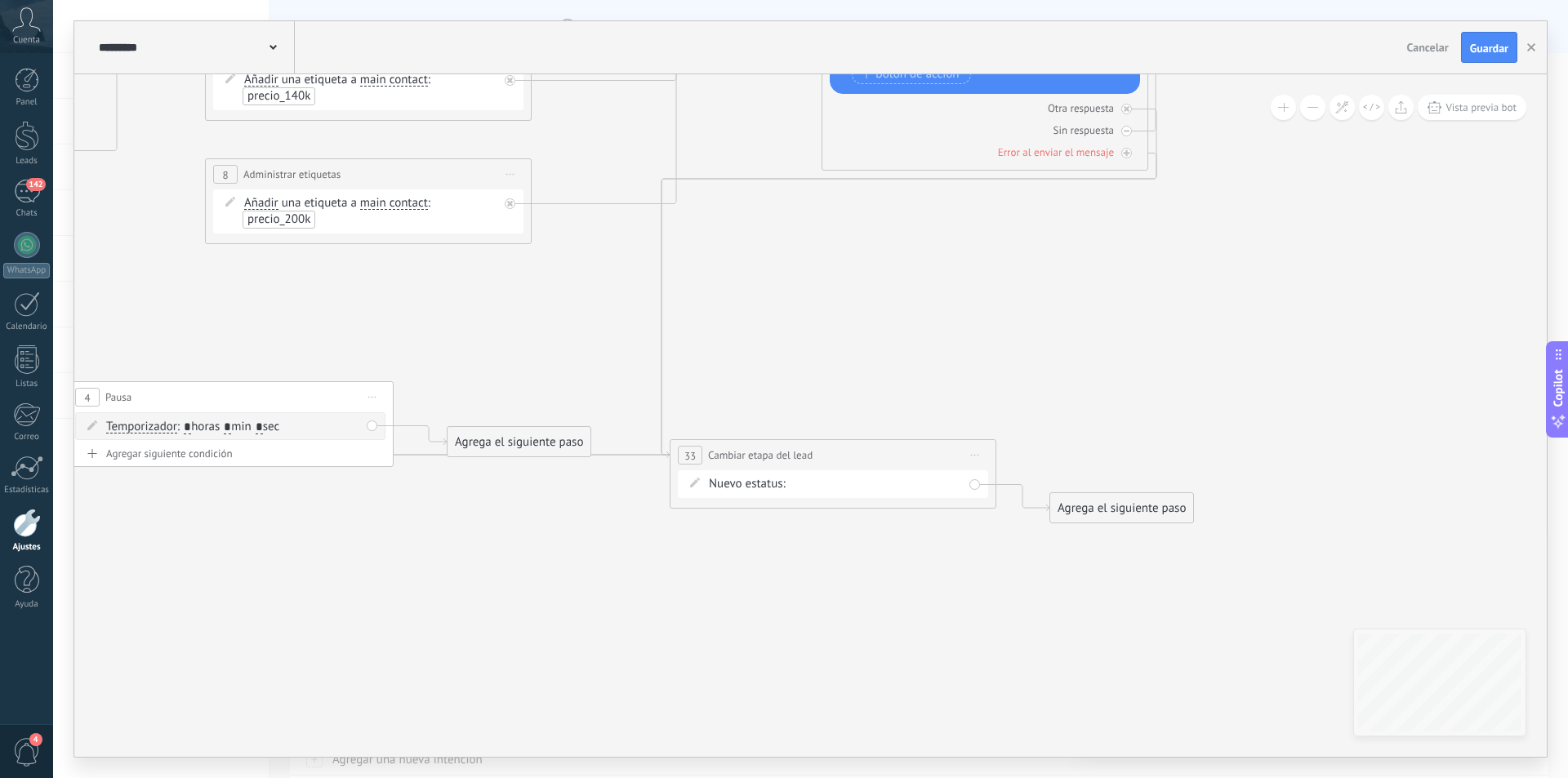
drag, startPoint x: 704, startPoint y: 264, endPoint x: 1293, endPoint y: 346, distance: 594.7
click at [1303, 343] on icon at bounding box center [744, 120] width 3429 height 1623
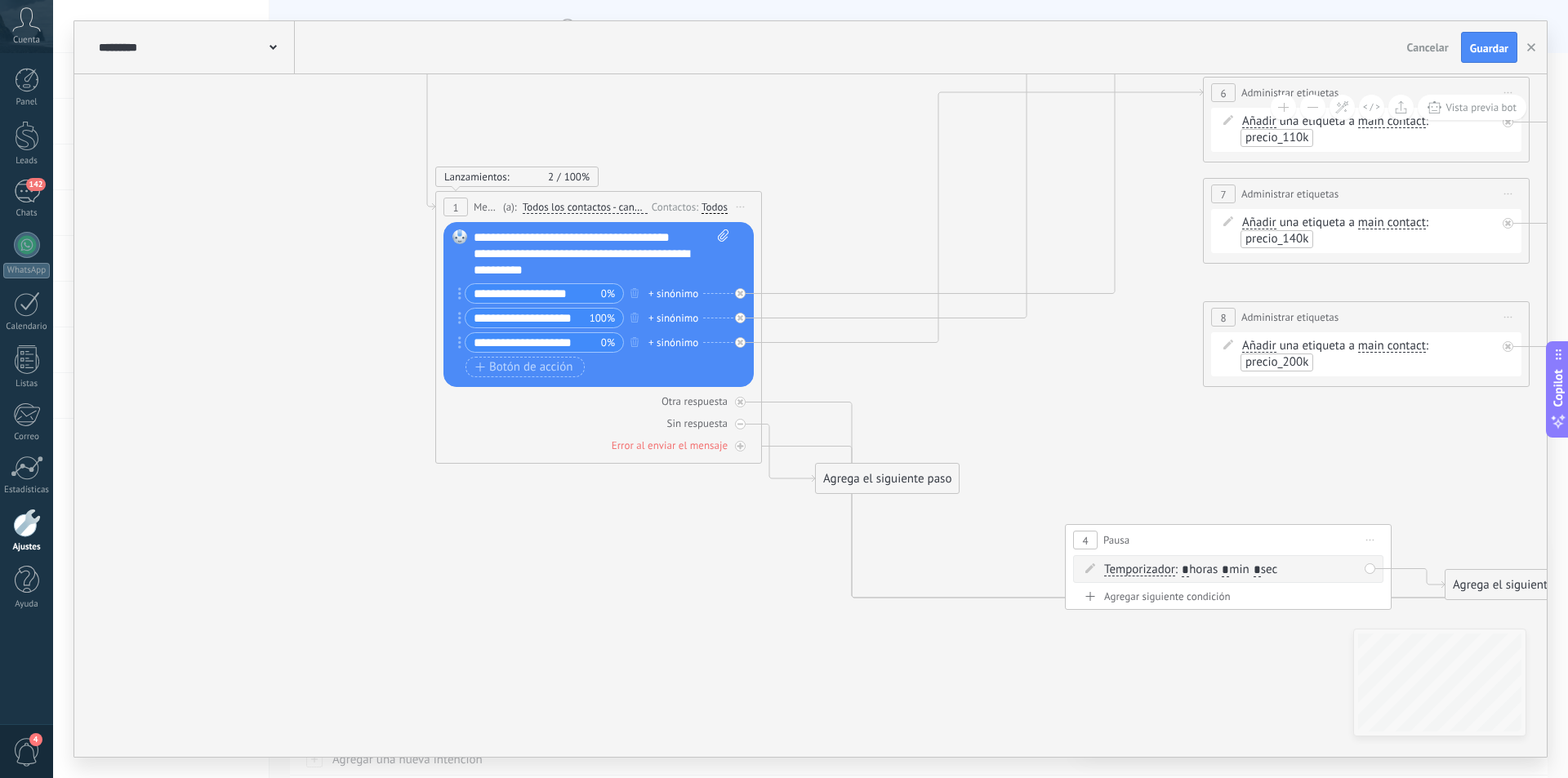
drag, startPoint x: 685, startPoint y: 388, endPoint x: 1120, endPoint y: 483, distance: 445.3
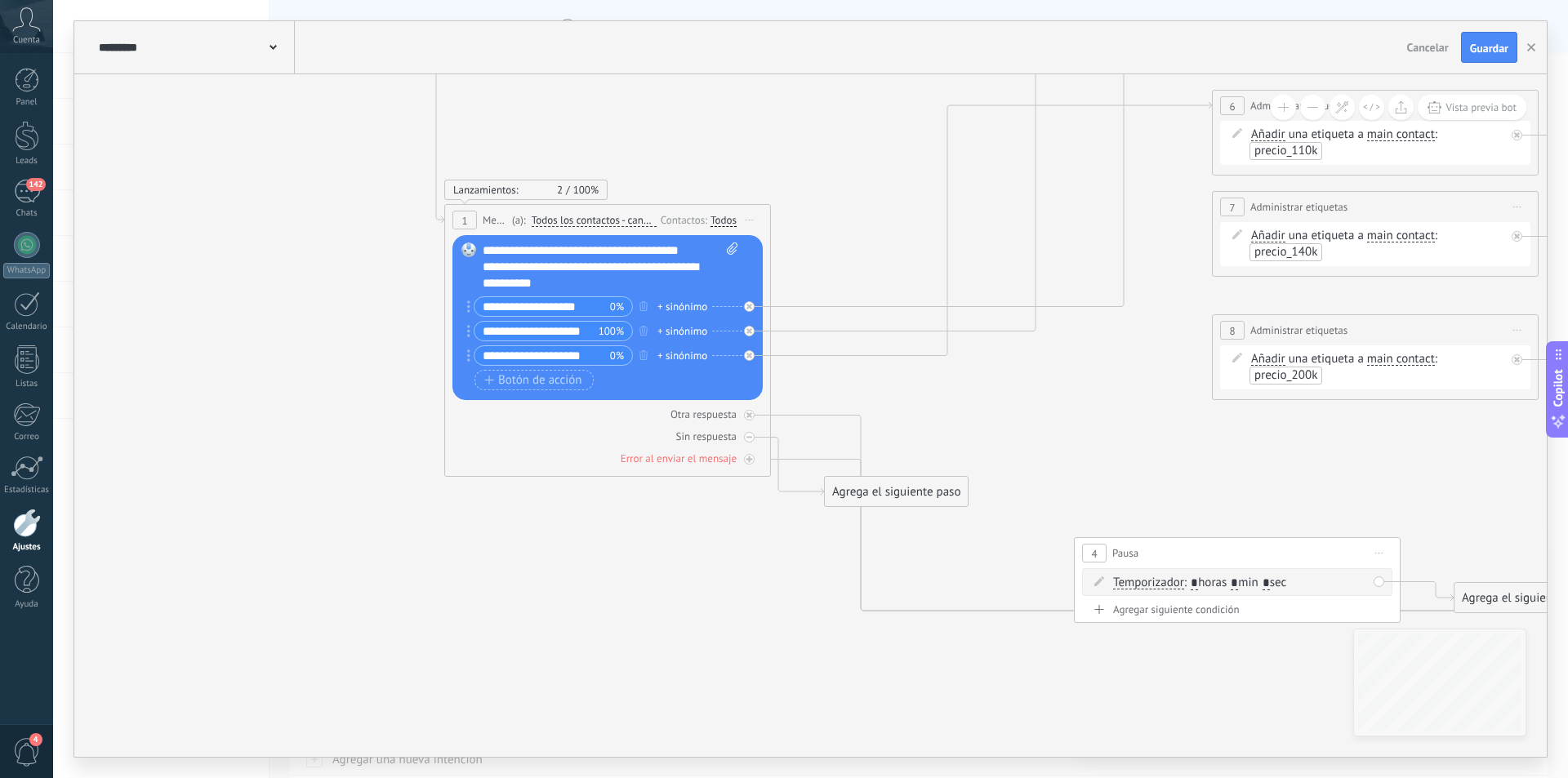
click at [270, 49] on icon at bounding box center [273, 48] width 8 height 5
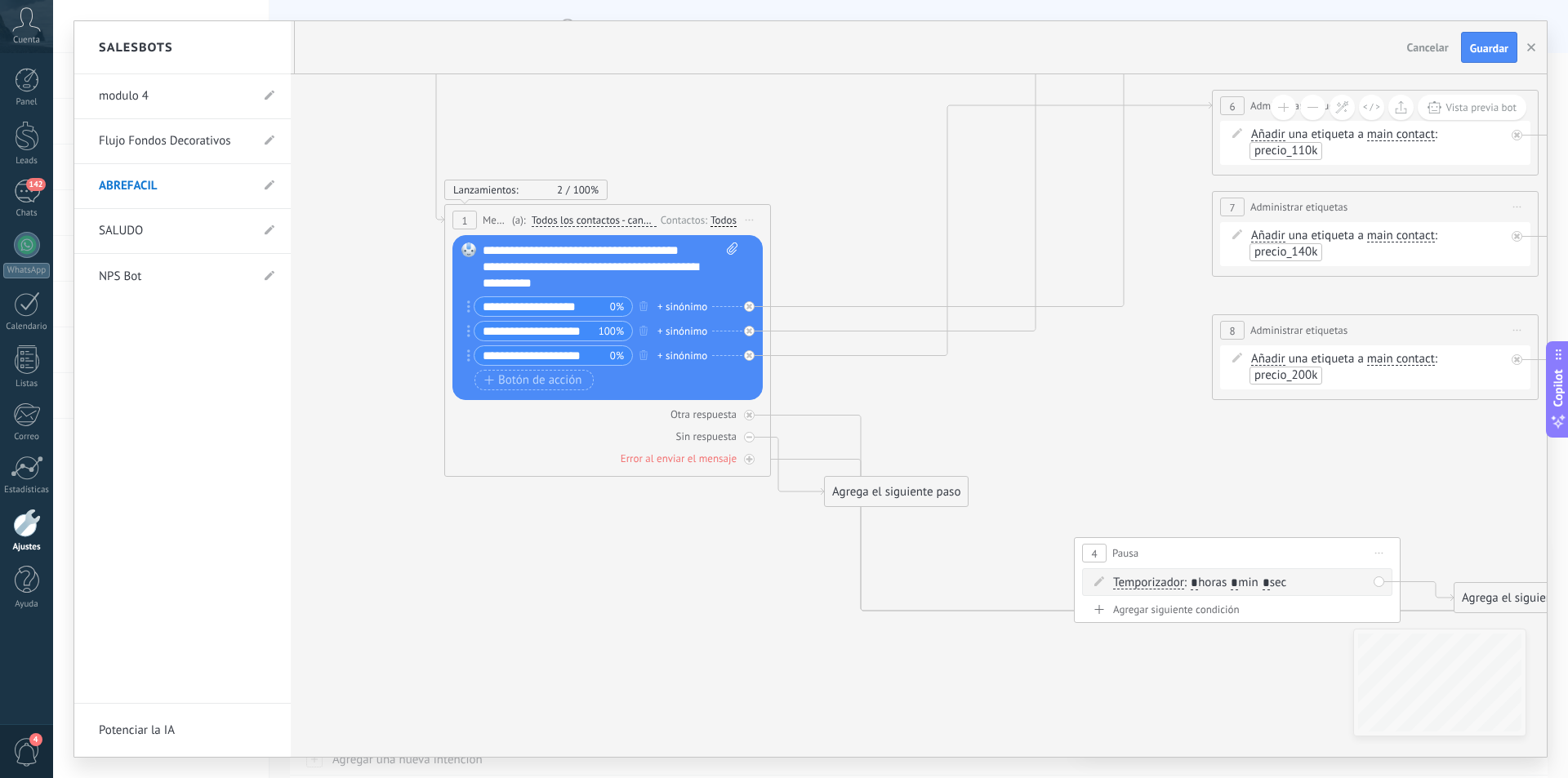
click at [152, 135] on link "Flujo Fondos Decorativos" at bounding box center [174, 141] width 151 height 46
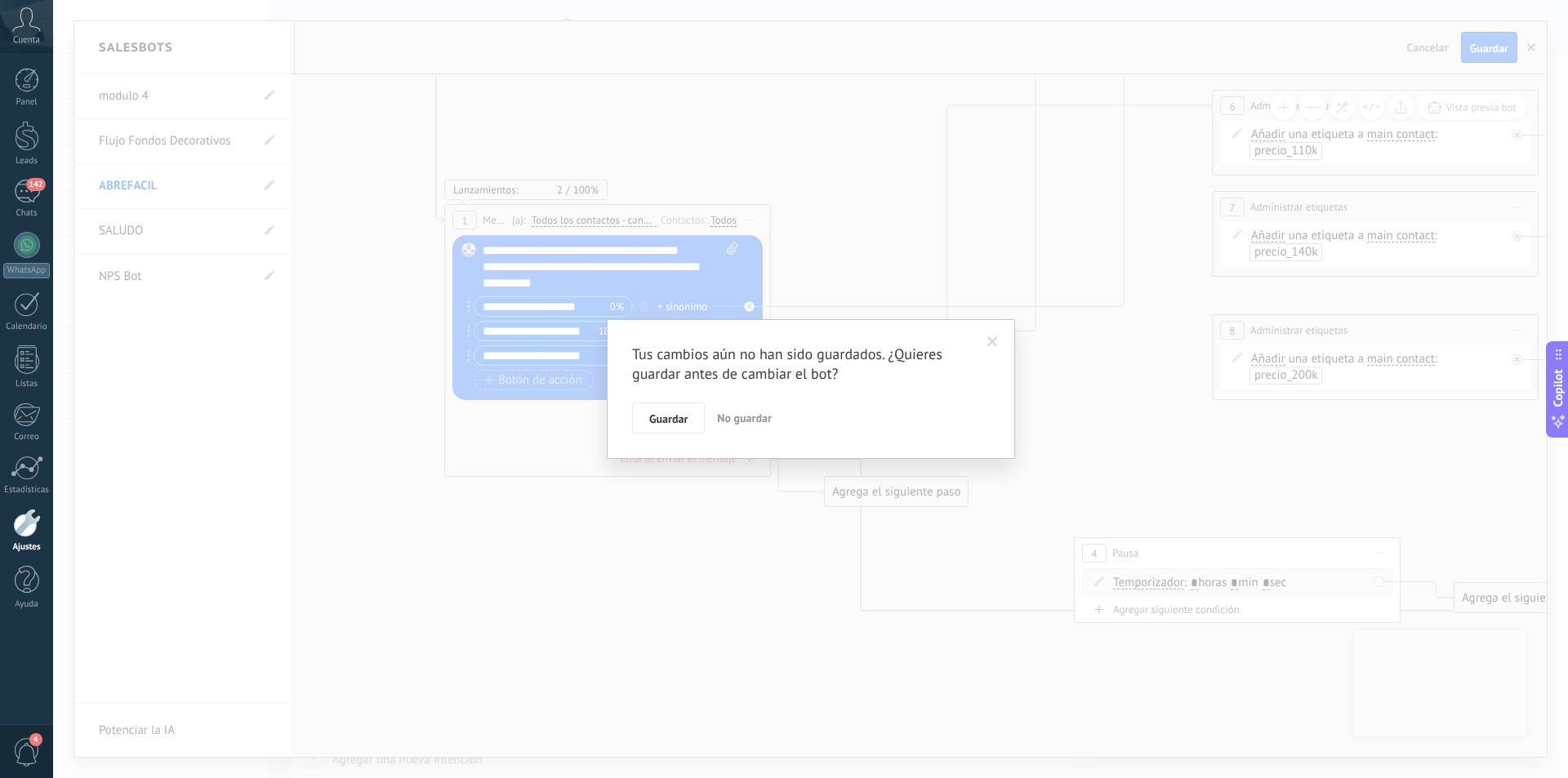
click at [758, 418] on span "No guardar" at bounding box center [744, 418] width 54 height 15
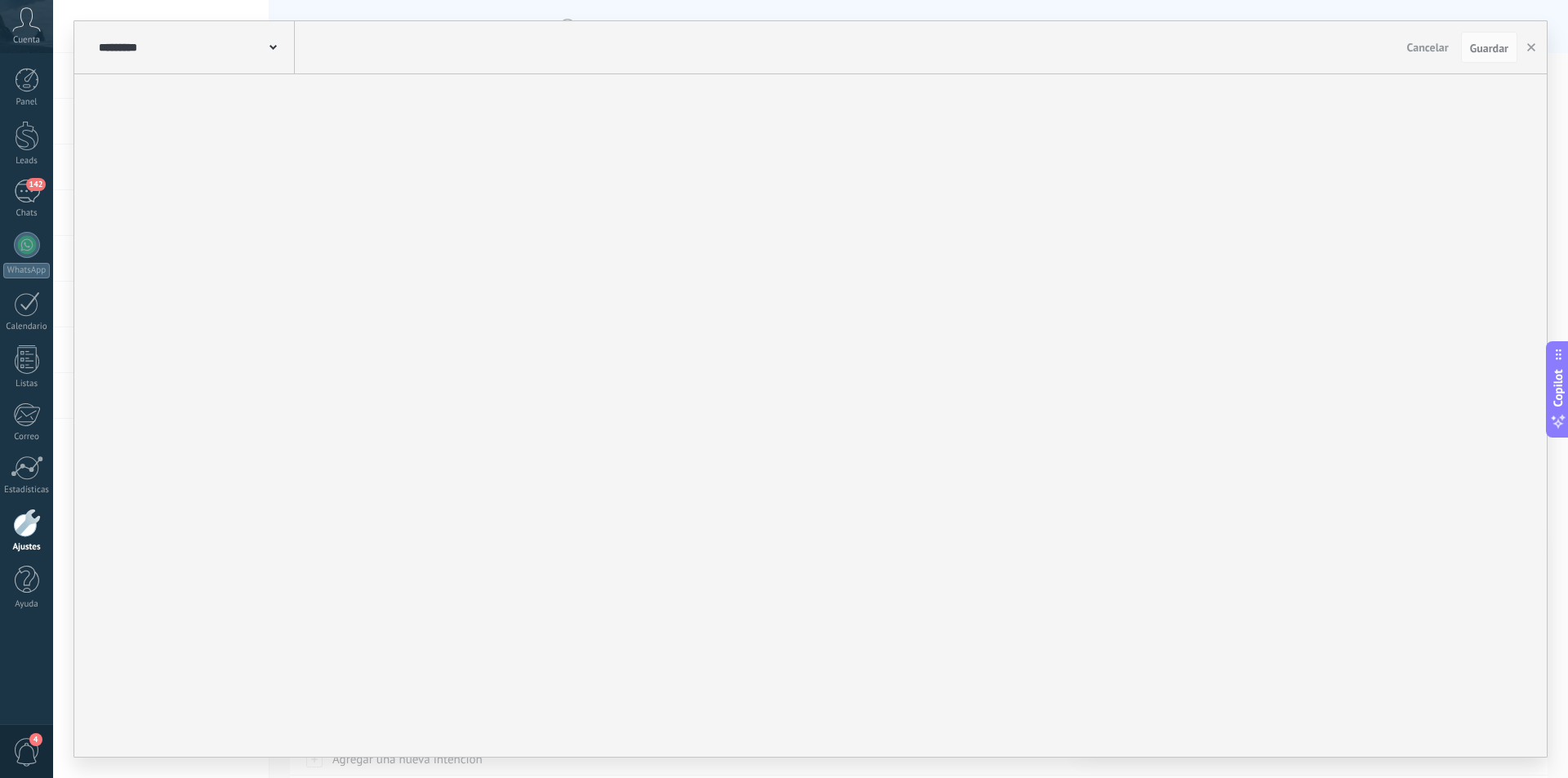
type input "**********"
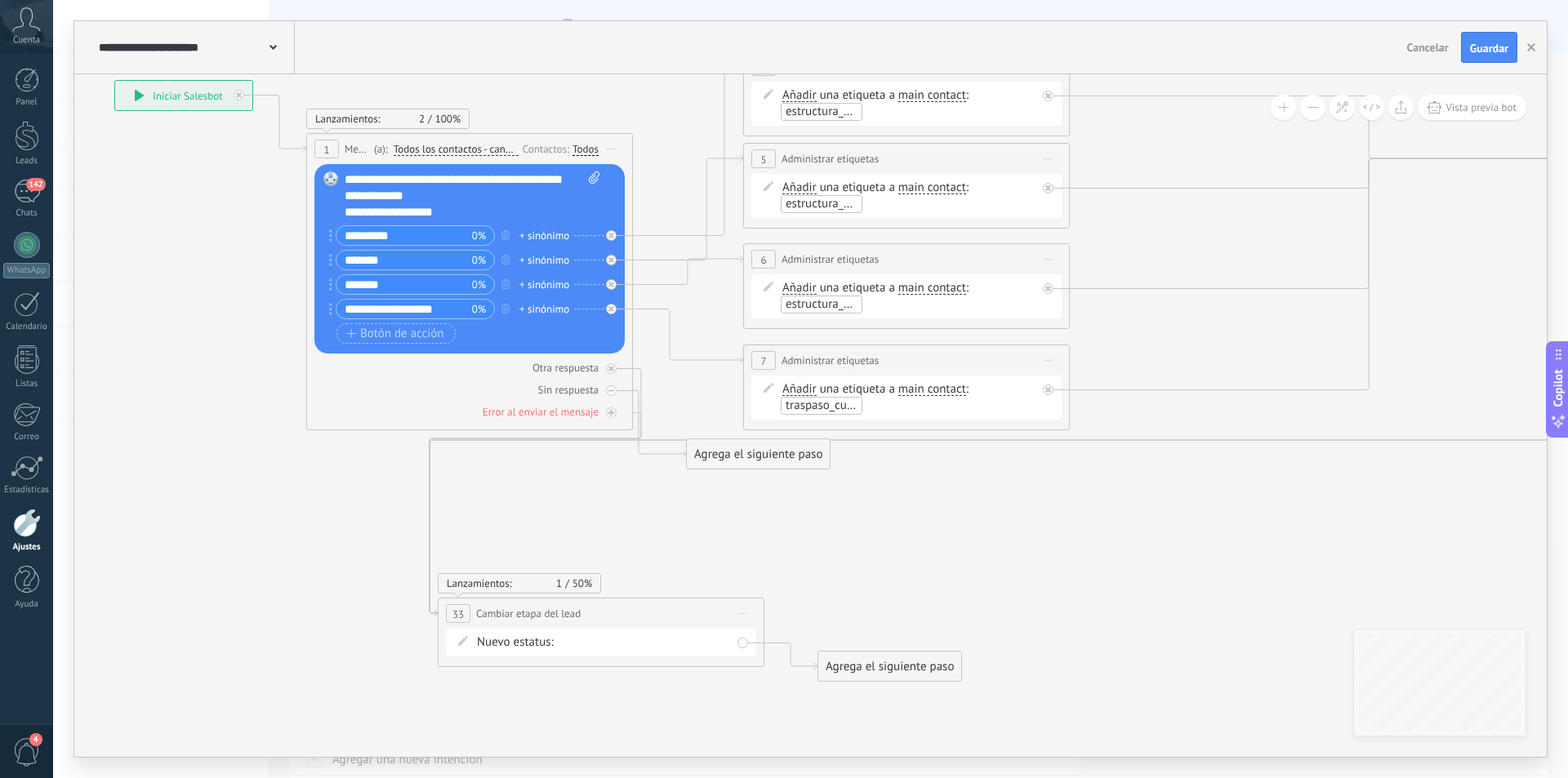
drag, startPoint x: 683, startPoint y: 618, endPoint x: 377, endPoint y: 502, distance: 327.2
click at [25, 524] on div at bounding box center [27, 523] width 28 height 28
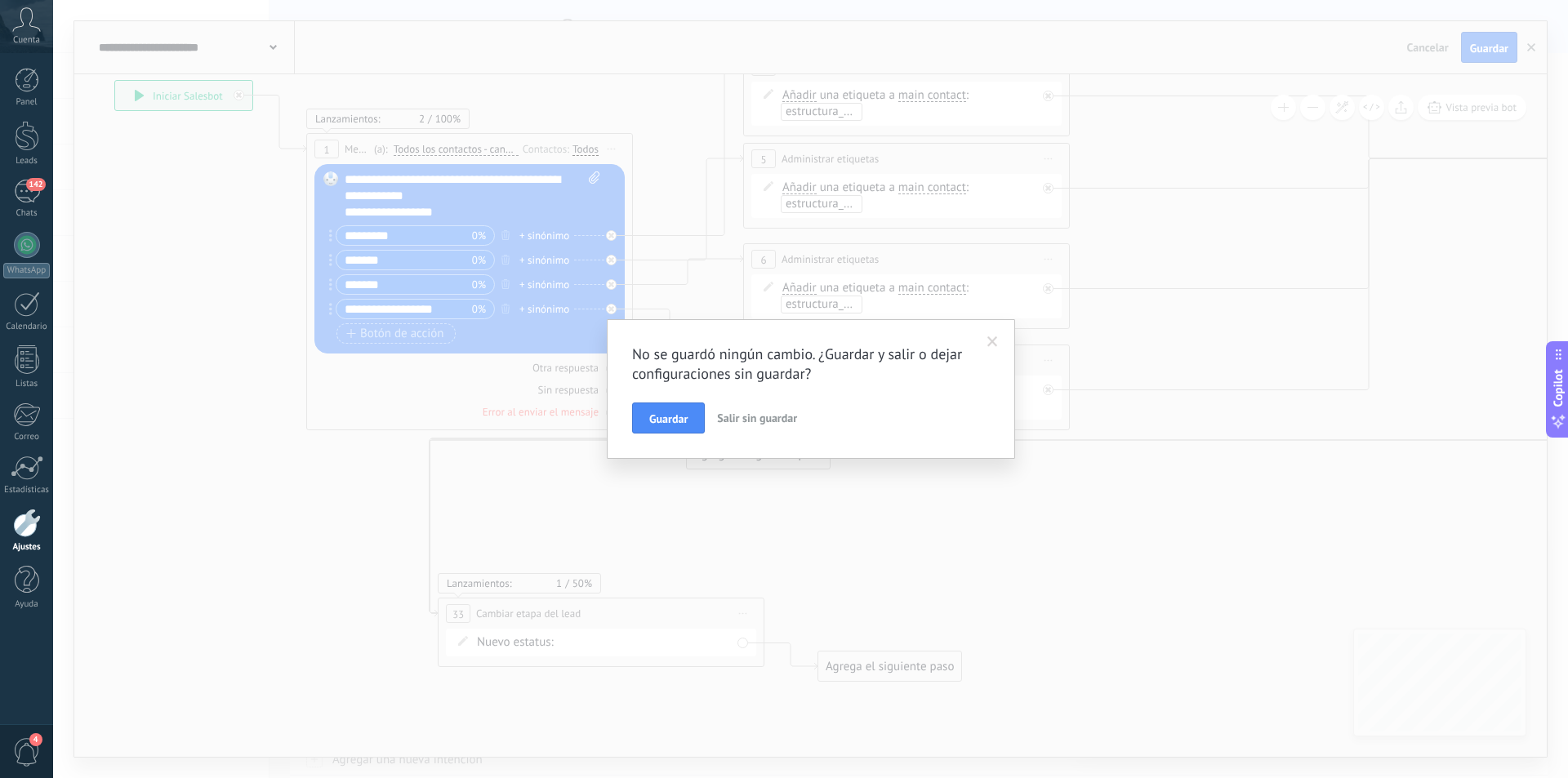
click at [766, 413] on span "Salir sin guardar" at bounding box center [757, 418] width 80 height 15
